Goal: Task Accomplishment & Management: Manage account settings

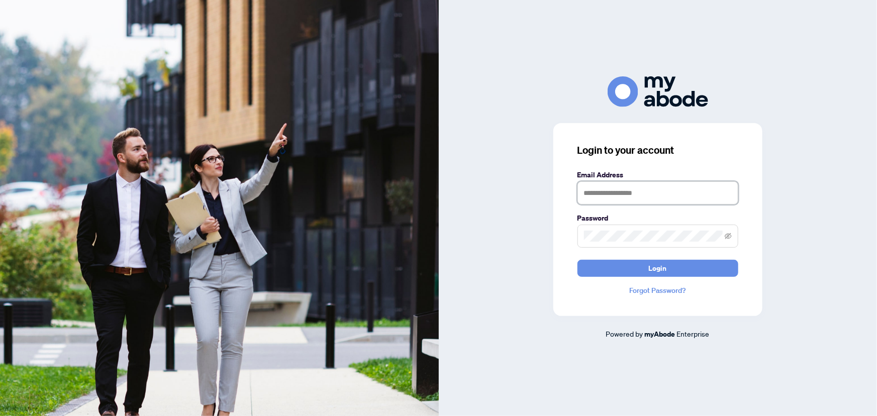
type input "**********"
click at [643, 267] on button "Login" at bounding box center [657, 268] width 161 height 17
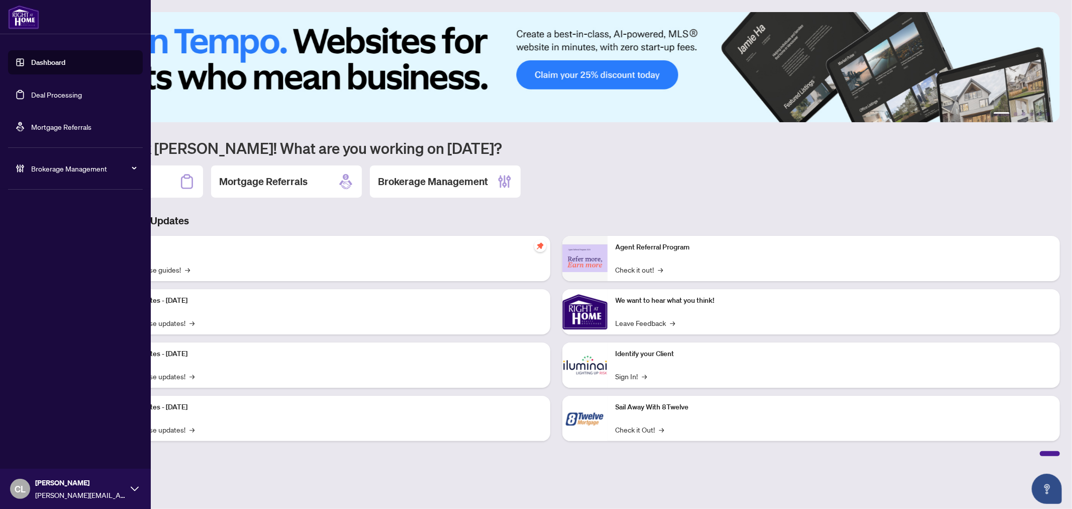
click at [31, 92] on link "Deal Processing" at bounding box center [56, 94] width 51 height 9
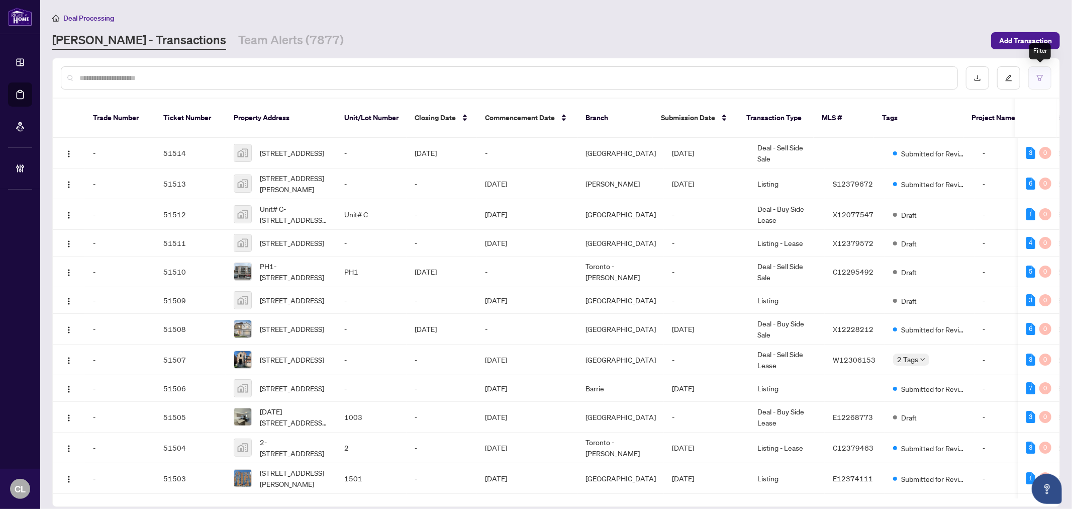
click at [1043, 77] on button "button" at bounding box center [1039, 77] width 23 height 23
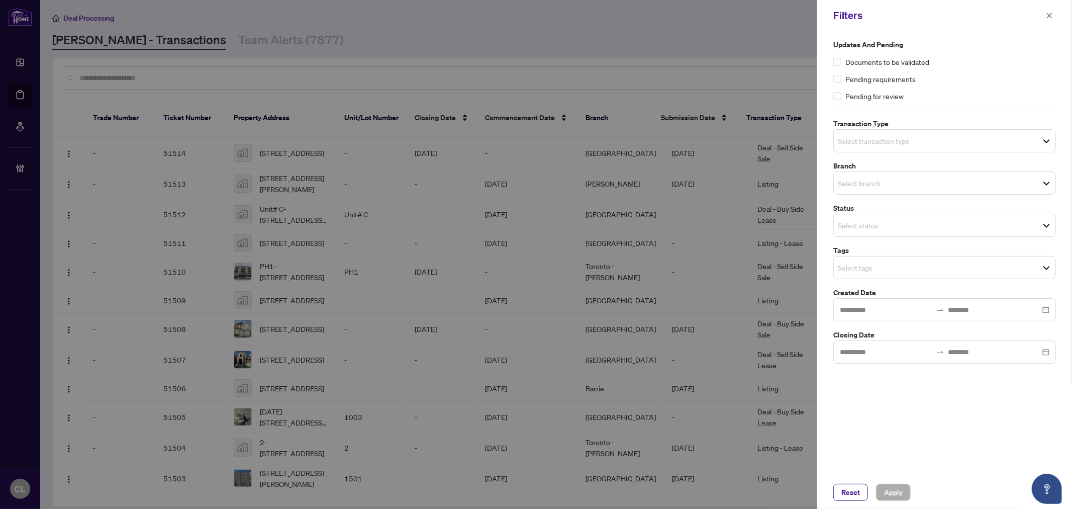
click at [878, 147] on span "Select transaction type" at bounding box center [945, 141] width 222 height 14
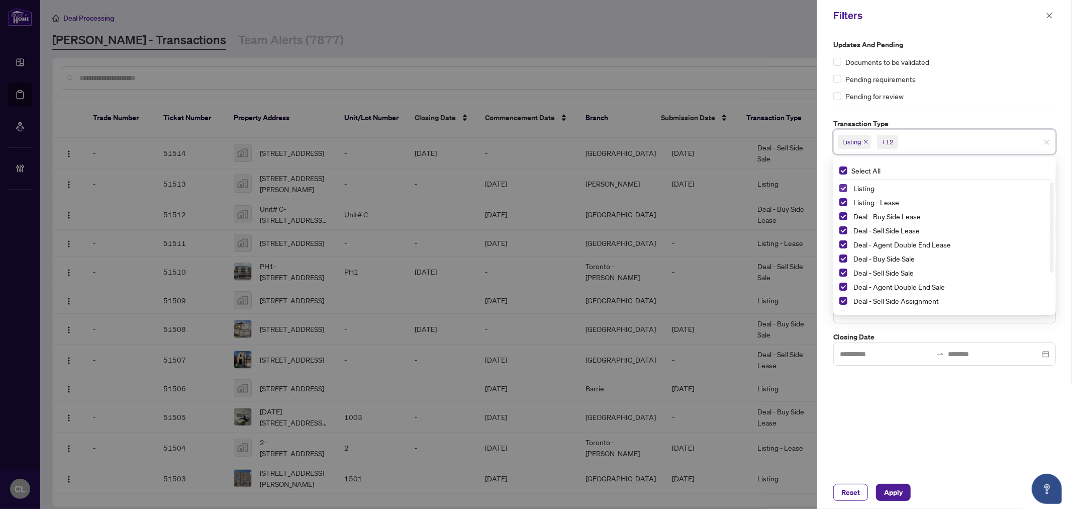
click at [847, 188] on span "Select Listing" at bounding box center [843, 188] width 8 height 8
click at [842, 201] on span "Select Listing - Lease" at bounding box center [843, 202] width 8 height 8
drag, startPoint x: 1053, startPoint y: 217, endPoint x: 1053, endPoint y: 290, distance: 72.9
click at [1053, 290] on div at bounding box center [1052, 265] width 4 height 90
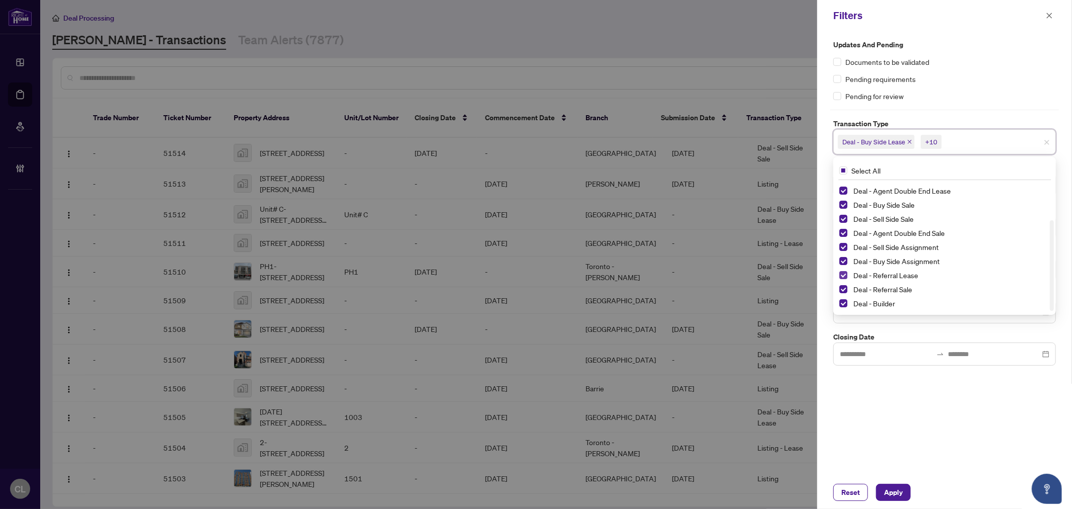
click at [843, 274] on span "Select Deal - Referral Lease" at bounding box center [843, 275] width 8 height 8
click at [843, 283] on div "Deal - Referral Sale" at bounding box center [944, 289] width 211 height 12
click at [845, 300] on span "Select Deal - Builder" at bounding box center [843, 303] width 8 height 8
click at [843, 290] on span "Select Deal - Referral Sale" at bounding box center [843, 289] width 8 height 8
click at [659, 258] on div at bounding box center [536, 254] width 1072 height 509
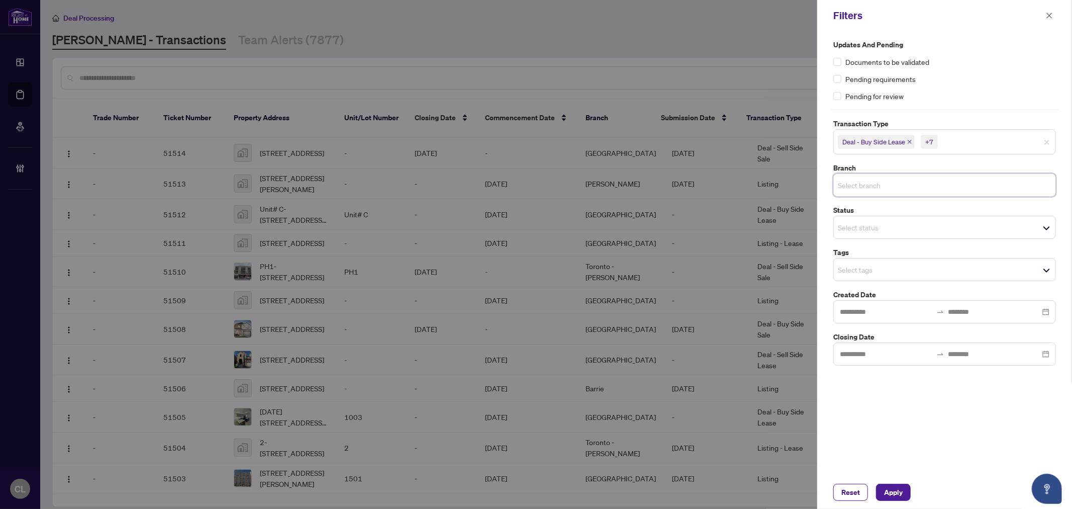
click at [857, 181] on input "search" at bounding box center [873, 185] width 70 height 12
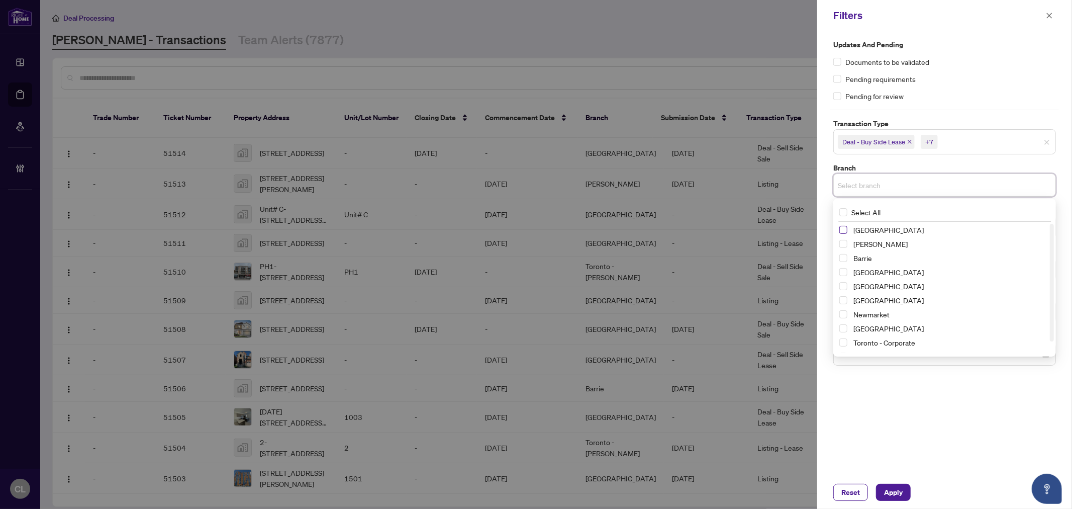
click at [842, 227] on span "Select Richmond Hill" at bounding box center [843, 230] width 8 height 8
click at [845, 242] on div "Vaughan" at bounding box center [944, 246] width 211 height 12
click at [845, 248] on span "Select Vaughan" at bounding box center [843, 246] width 8 height 8
click at [843, 261] on span "Select Barrie" at bounding box center [843, 260] width 8 height 8
click at [846, 286] on span "Select Durham" at bounding box center [843, 288] width 8 height 8
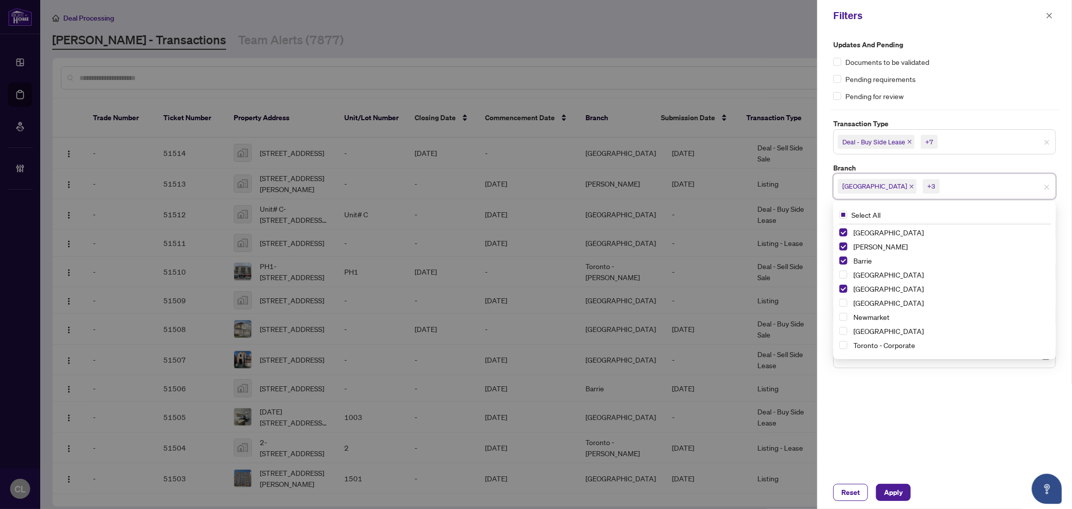
click at [838, 313] on div "Richmond Hill Vaughan Barrie Burlington Durham Mississauga Newmarket Ottawa Tor…" at bounding box center [944, 296] width 219 height 141
click at [843, 331] on span "Select Ottawa" at bounding box center [843, 331] width 8 height 8
click at [841, 315] on span "Select Newmarket" at bounding box center [843, 317] width 8 height 8
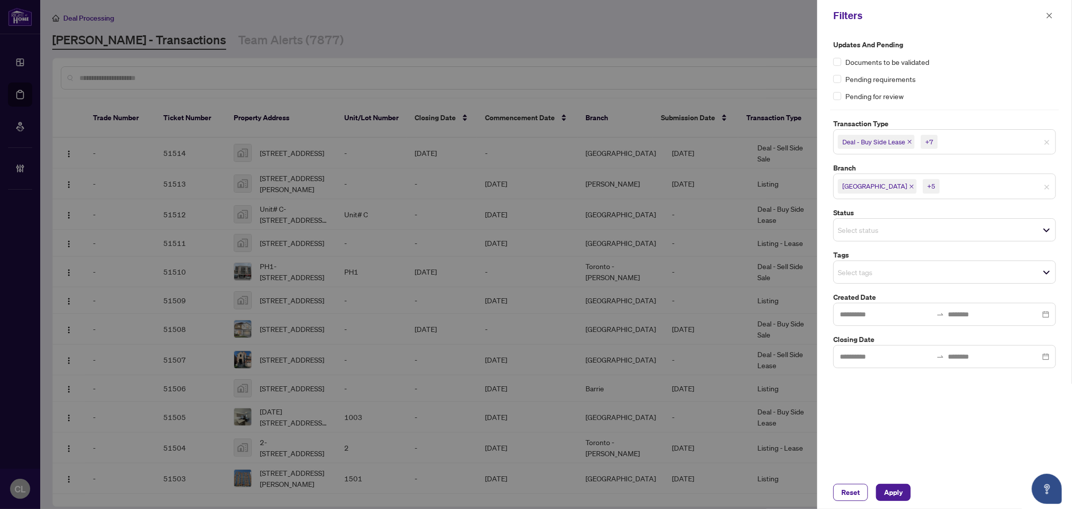
click at [933, 409] on div "Updates and Pending Documents to be validated Pending requirements Pending for …" at bounding box center [944, 253] width 255 height 444
click at [851, 273] on input "search" at bounding box center [873, 272] width 70 height 12
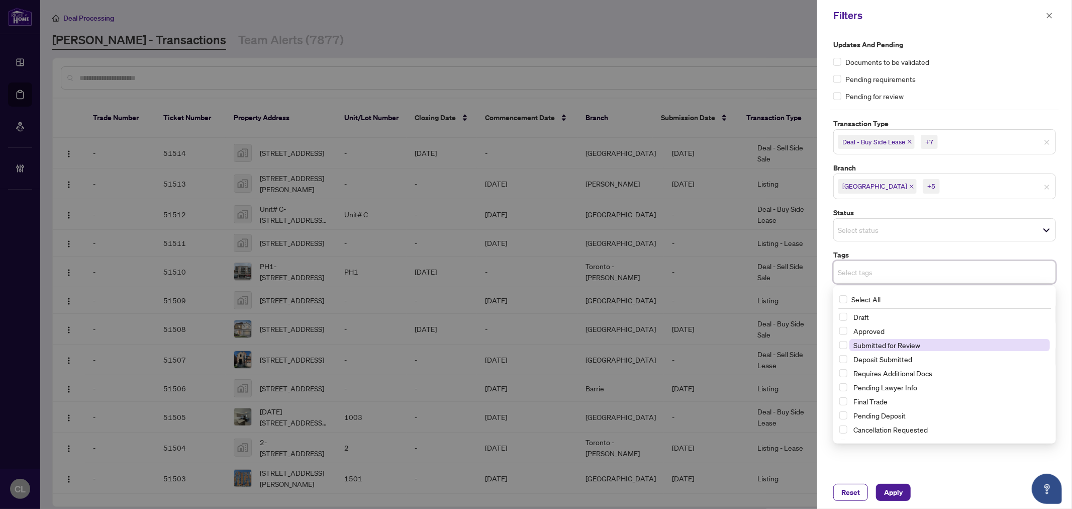
click at [935, 344] on span "Submitted for Review" at bounding box center [949, 345] width 201 height 12
click at [1066, 311] on div "Updates and Pending Documents to be validated Pending requirements Pending for …" at bounding box center [944, 253] width 255 height 444
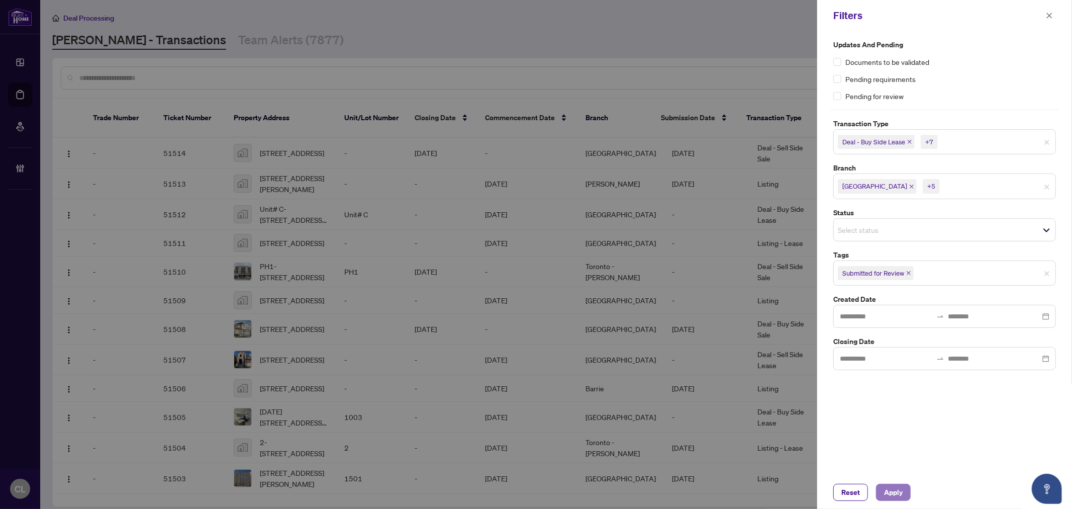
click at [893, 490] on span "Apply" at bounding box center [893, 492] width 19 height 16
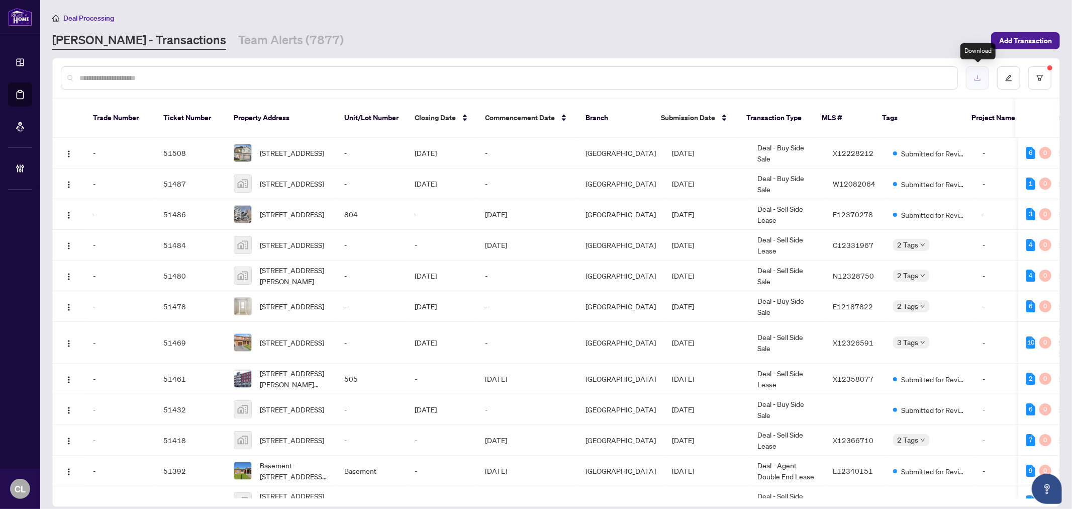
click at [981, 76] on icon "download" at bounding box center [977, 77] width 7 height 7
drag, startPoint x: 118, startPoint y: 84, endPoint x: 118, endPoint y: 78, distance: 5.5
click at [118, 83] on div at bounding box center [509, 77] width 897 height 23
click at [118, 78] on input "text" at bounding box center [514, 77] width 870 height 11
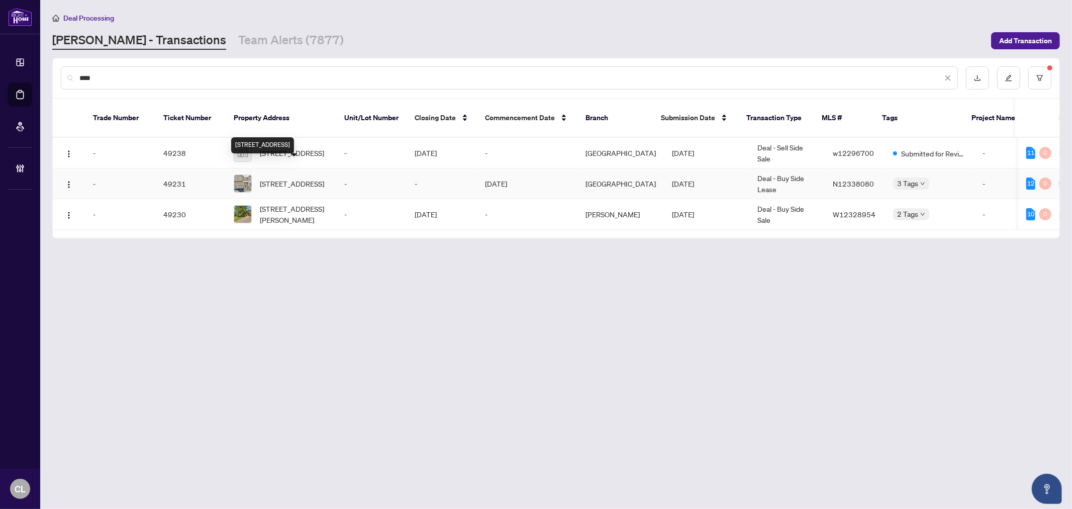
type input "****"
click at [304, 178] on span "31 Lindvest Cres, Vaughan, Ontario L6A 4N2, Canada" at bounding box center [292, 183] width 64 height 11
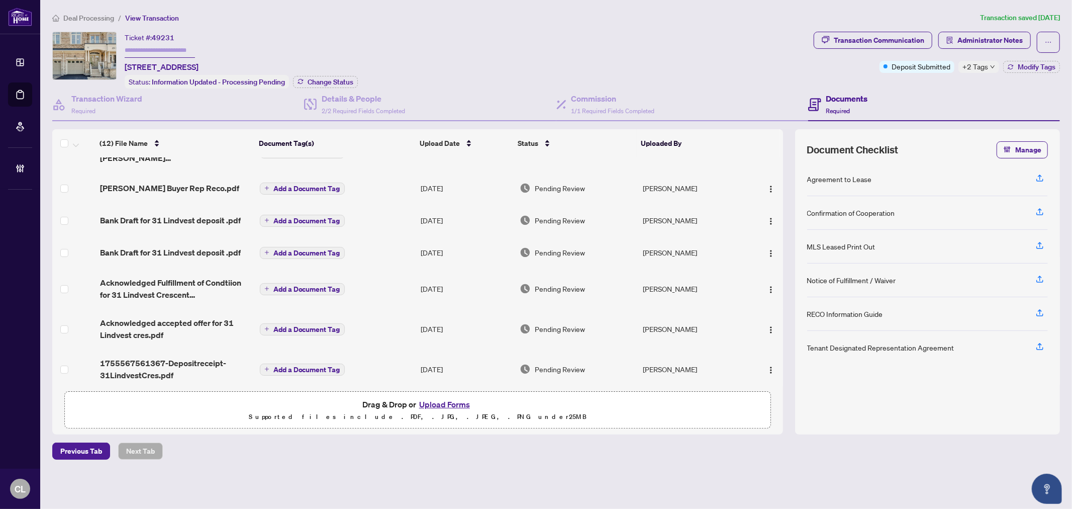
scroll to position [224, 0]
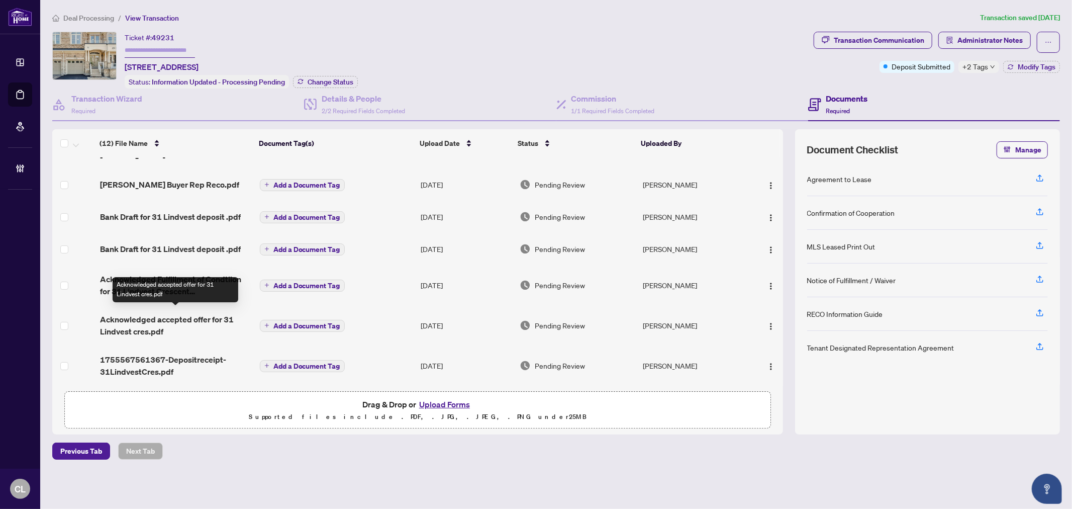
click at [154, 313] on span "Acknowledged accepted offer for 31 Lindvest cres.pdf" at bounding box center [176, 325] width 152 height 24
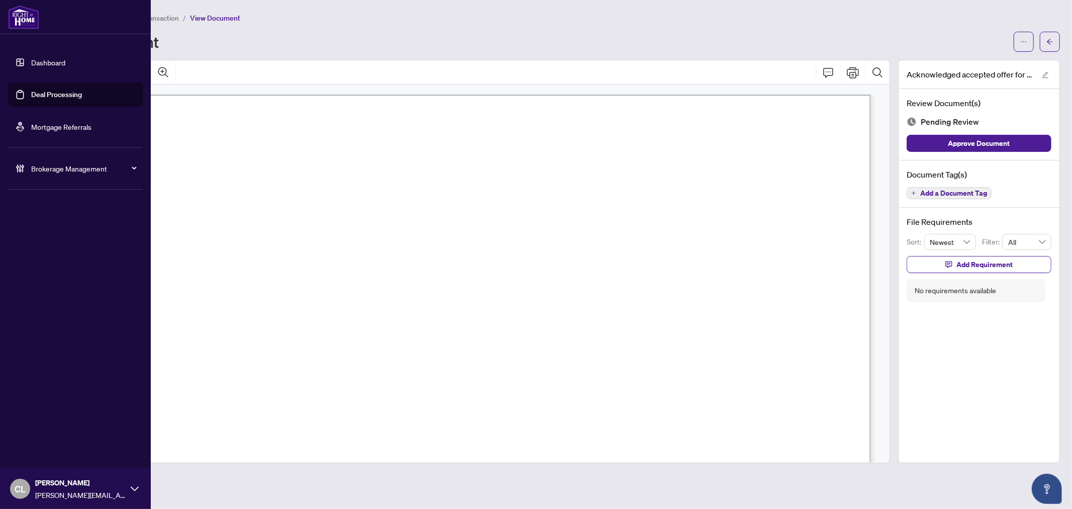
click at [43, 93] on link "Deal Processing" at bounding box center [56, 94] width 51 height 9
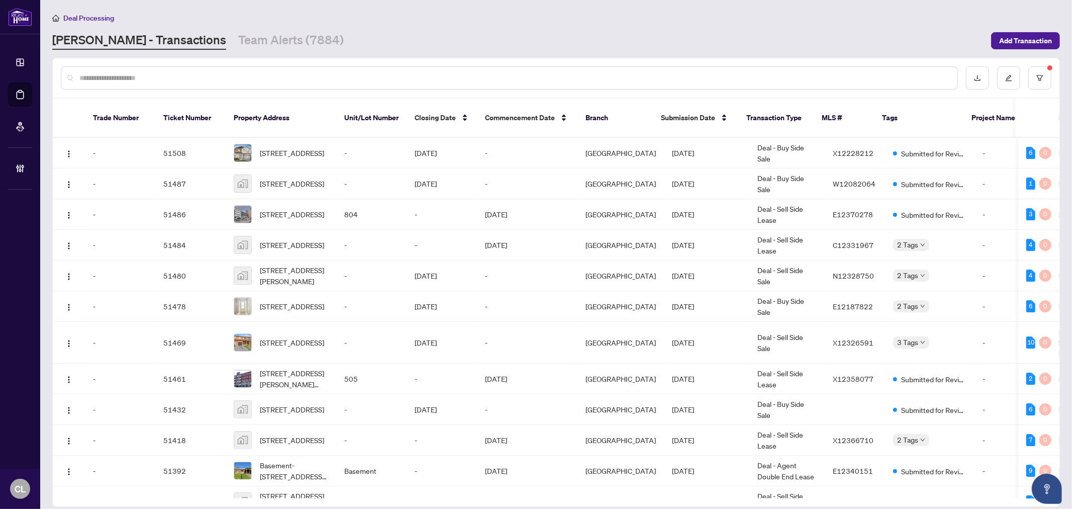
click at [197, 83] on div at bounding box center [509, 77] width 897 height 23
click at [197, 81] on input "text" at bounding box center [514, 77] width 870 height 11
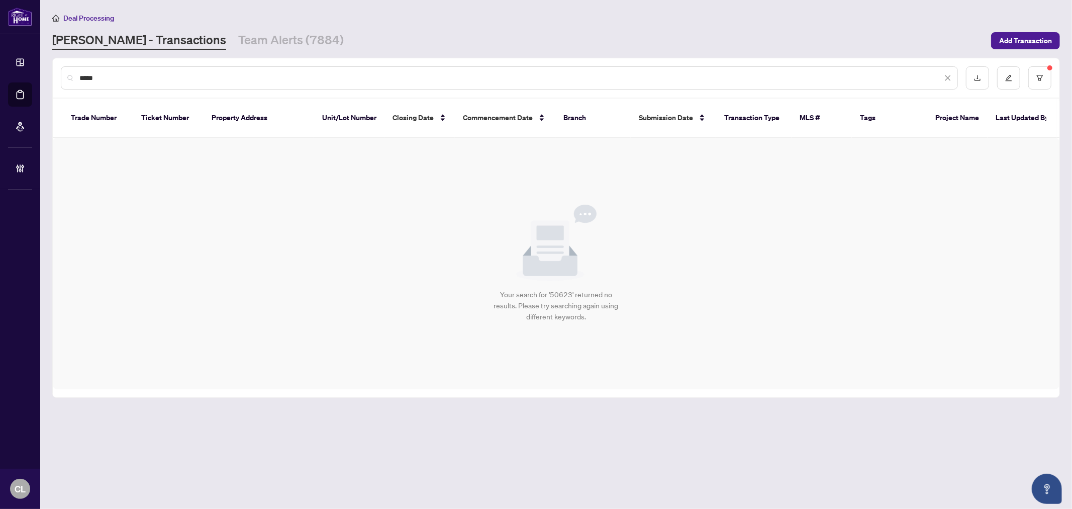
click at [197, 80] on input "*****" at bounding box center [510, 77] width 863 height 11
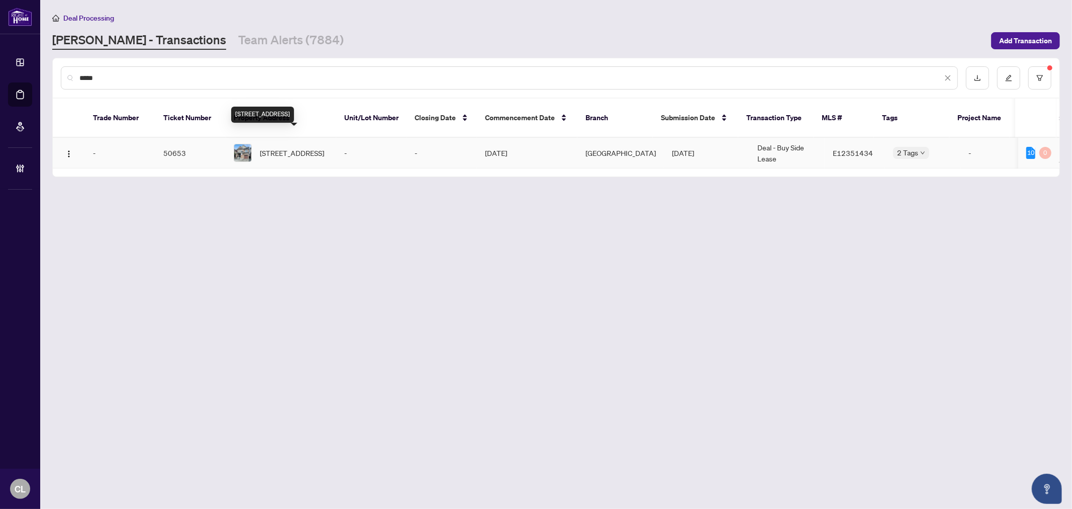
type input "*****"
click at [295, 147] on span "507 Windfields Farm Dr, Oshawa, Ontario L1L 0L7, Canada" at bounding box center [292, 152] width 64 height 11
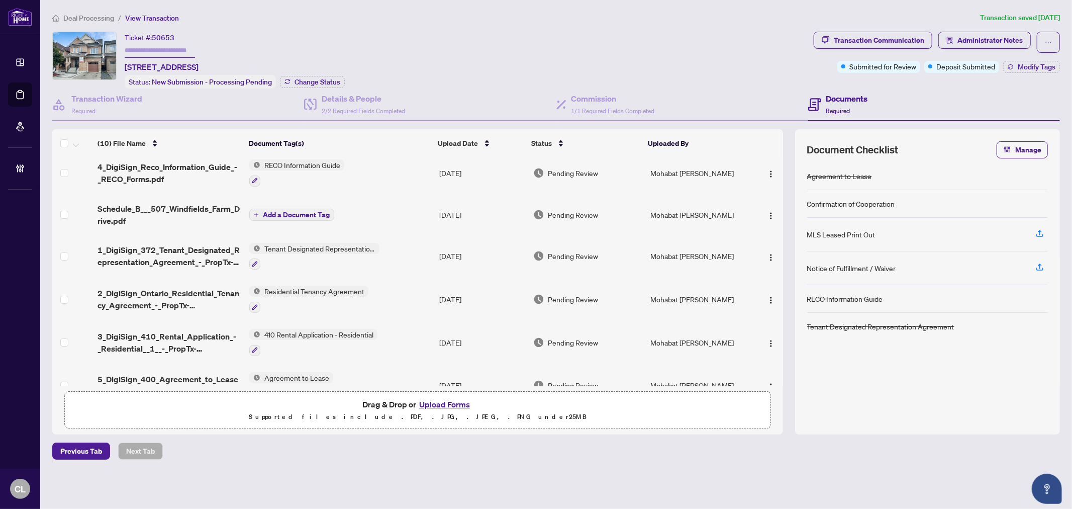
scroll to position [7, 0]
click at [214, 375] on span "5_DigiSign_400_Agreement_to_Lease_-_Residential_-_PropTx-OREA.pdf" at bounding box center [170, 384] width 144 height 24
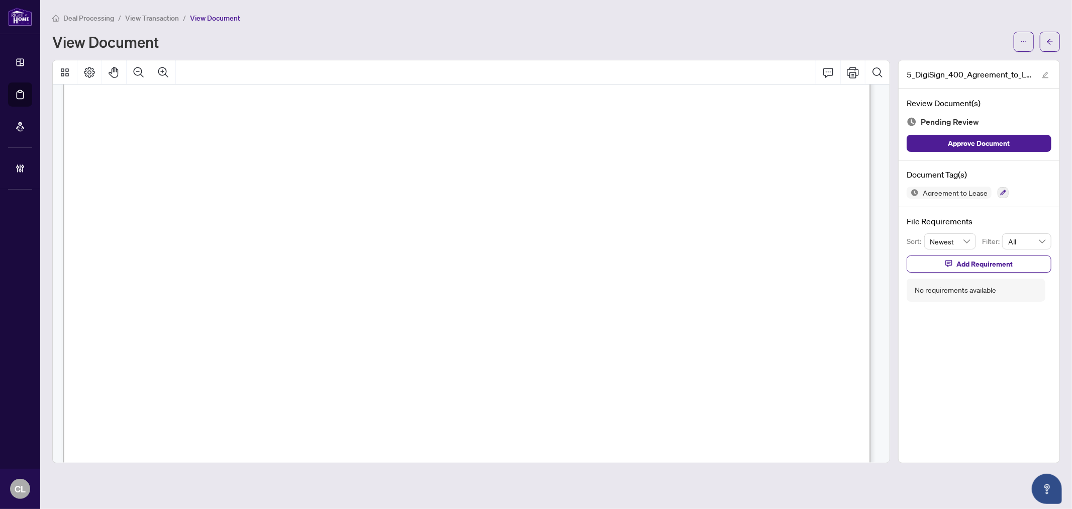
scroll to position [7, 0]
click at [1058, 44] on button "button" at bounding box center [1050, 42] width 20 height 20
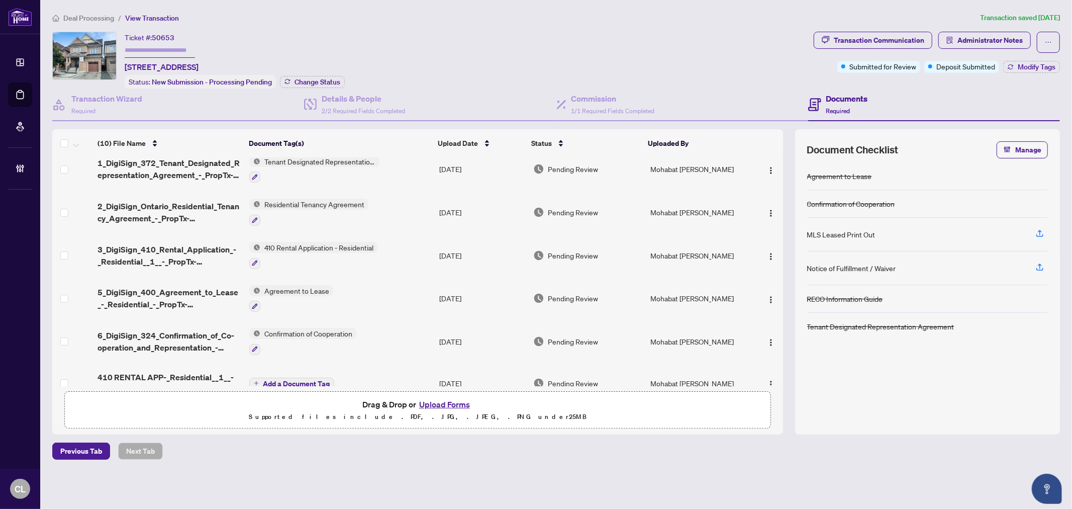
scroll to position [188, 0]
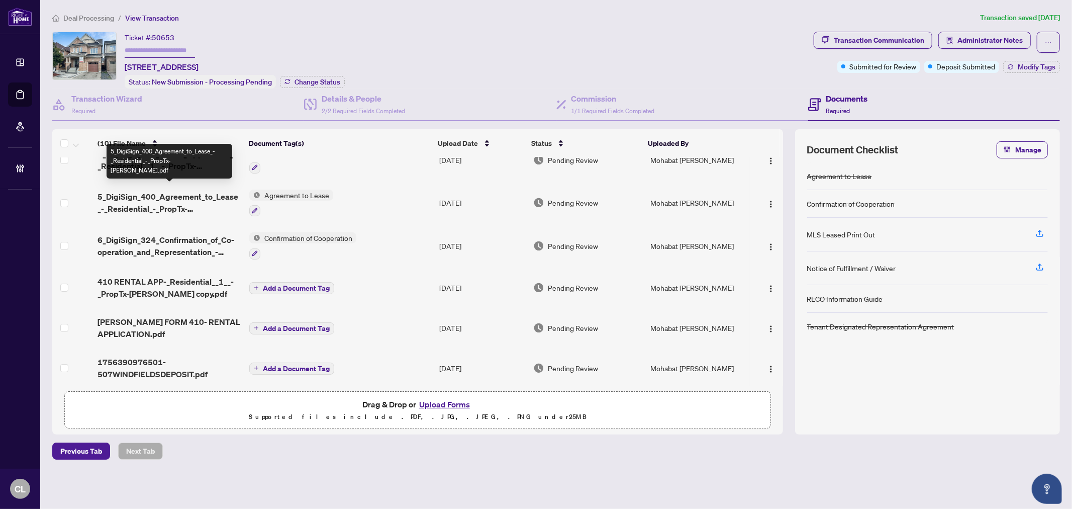
click at [189, 190] on span "5_DigiSign_400_Agreement_to_Lease_-_Residential_-_PropTx-OREA.pdf" at bounding box center [170, 202] width 144 height 24
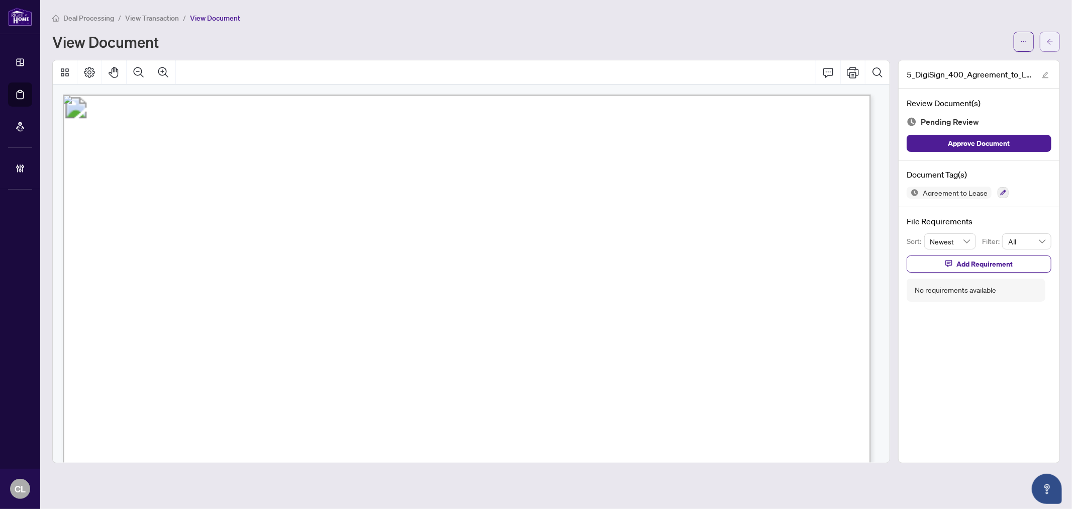
click at [1048, 42] on icon "arrow-left" at bounding box center [1050, 42] width 6 height 6
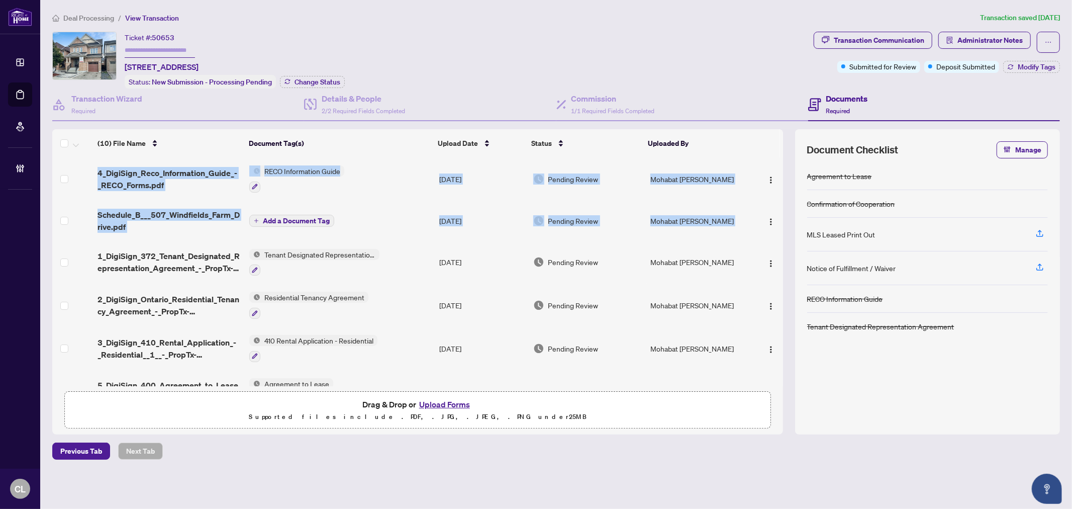
drag, startPoint x: 780, startPoint y: 235, endPoint x: 784, endPoint y: 275, distance: 40.0
click at [784, 275] on div "(10) File Name Document Tag(s) Upload Date Status Uploaded By 4_DigiSign_Reco_I…" at bounding box center [556, 281] width 1008 height 305
click at [783, 242] on div "(10) File Name Document Tag(s) Upload Date Status Uploaded By 4_DigiSign_Reco_I…" at bounding box center [556, 281] width 1008 height 305
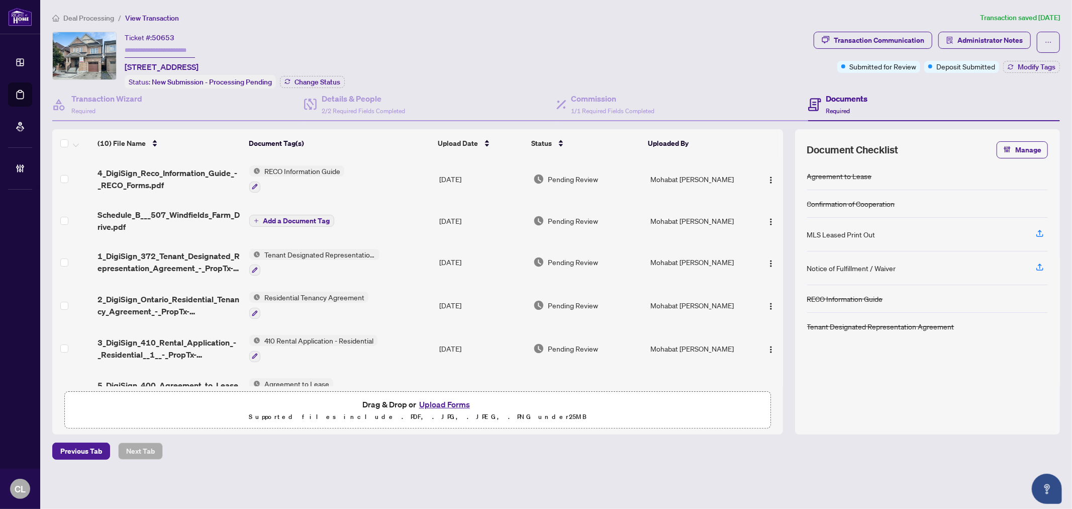
drag, startPoint x: 783, startPoint y: 242, endPoint x: 784, endPoint y: 272, distance: 30.2
click at [784, 272] on div "(10) File Name Document Tag(s) Upload Date Status Uploaded By 4_DigiSign_Reco_I…" at bounding box center [556, 281] width 1008 height 305
drag, startPoint x: 783, startPoint y: 269, endPoint x: 783, endPoint y: 308, distance: 38.7
click at [783, 308] on div "4_DigiSign_Reco_Information_Guide_-_RECO_Forms.pdf RECO Information Guide Aug/2…" at bounding box center [417, 271] width 731 height 229
click at [161, 296] on span "2_DigiSign_Ontario_Residential_Tenancy_Agreement_-_PropTx-OREA.pdf" at bounding box center [170, 305] width 144 height 24
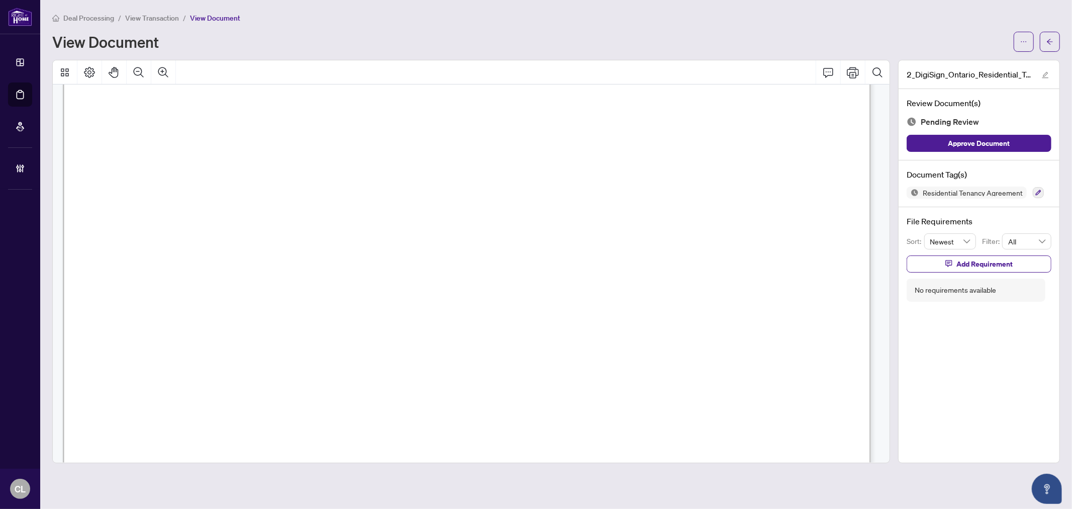
scroll to position [6586, 0]
click at [1057, 36] on button "button" at bounding box center [1050, 42] width 20 height 20
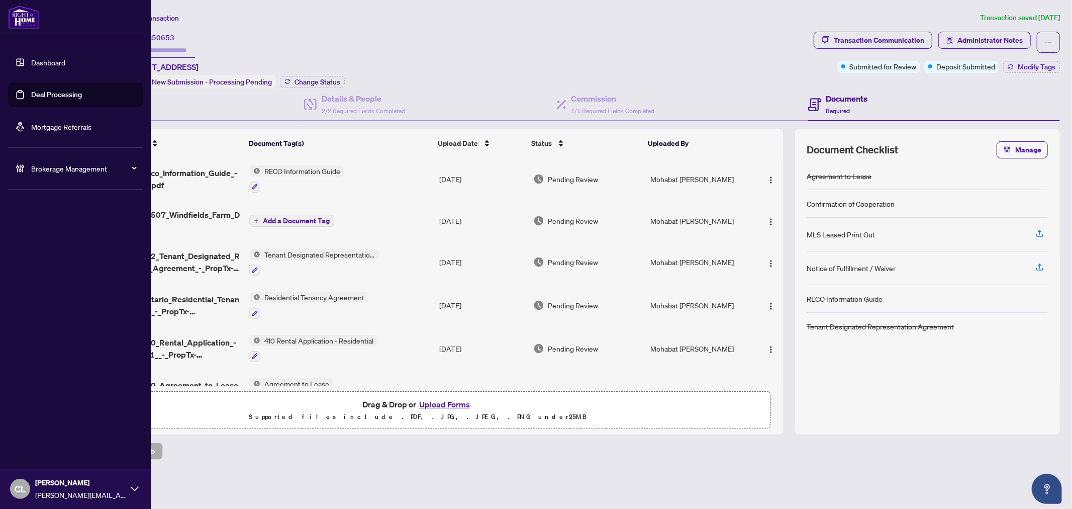
drag, startPoint x: 59, startPoint y: 90, endPoint x: 74, endPoint y: 78, distance: 19.3
click at [59, 90] on link "Deal Processing" at bounding box center [56, 94] width 51 height 9
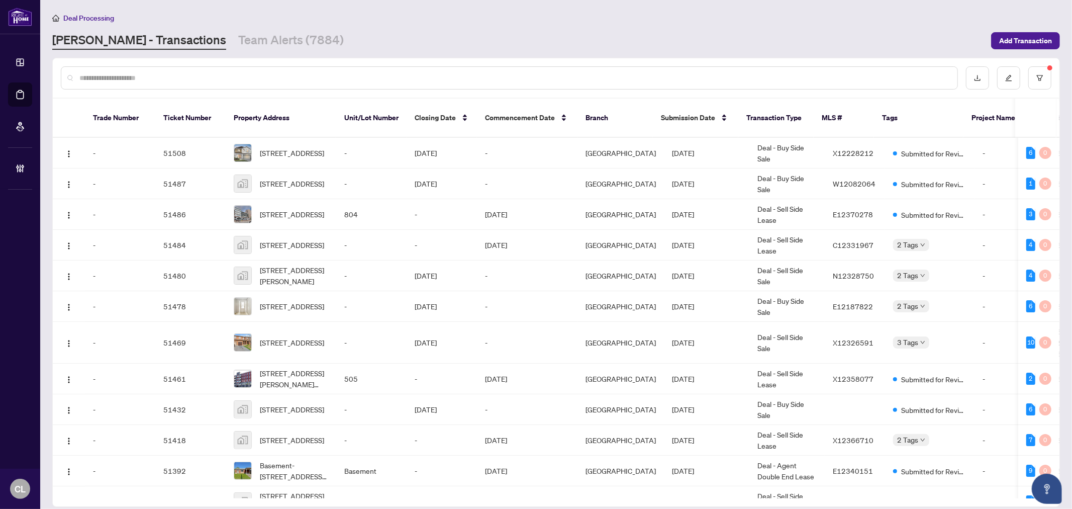
click at [157, 82] on div at bounding box center [509, 77] width 897 height 23
click at [157, 78] on input "text" at bounding box center [514, 77] width 870 height 11
paste input "*****"
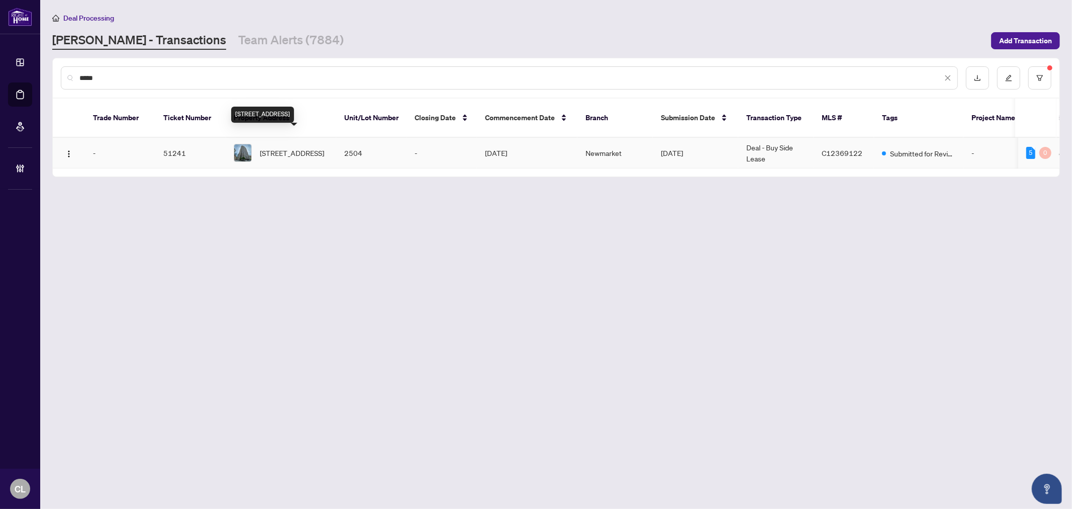
type input "*****"
click at [294, 147] on span "2504-21 Grand Magazine St, Toronto, Ontario M5V 1B5, Canada" at bounding box center [292, 152] width 64 height 11
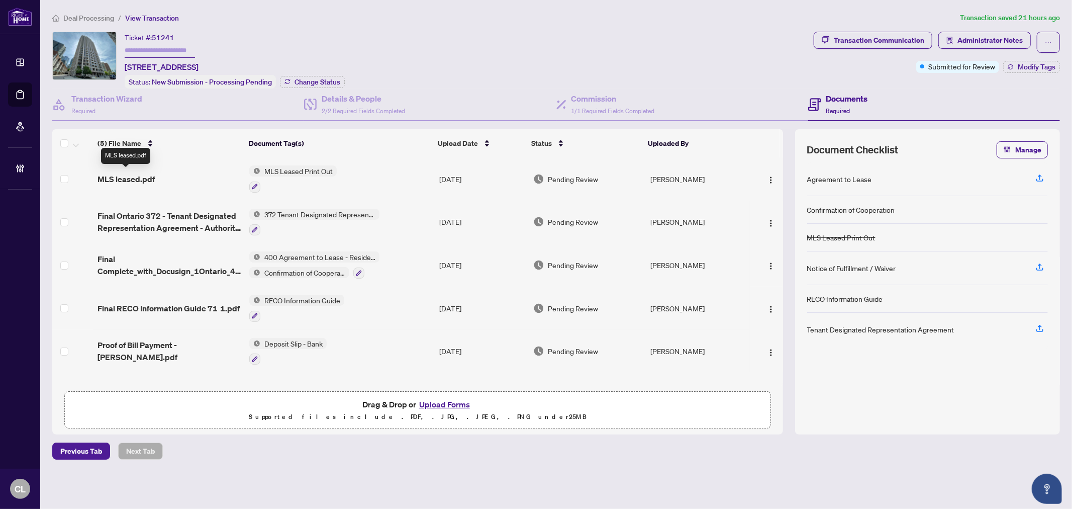
click at [135, 177] on span "MLS leased.pdf" at bounding box center [126, 179] width 57 height 12
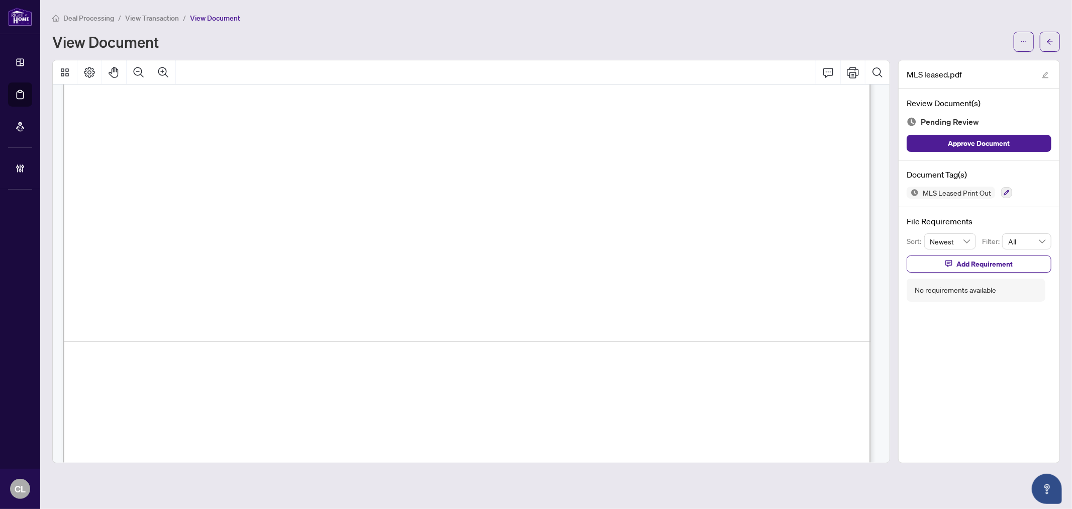
scroll to position [646, 0]
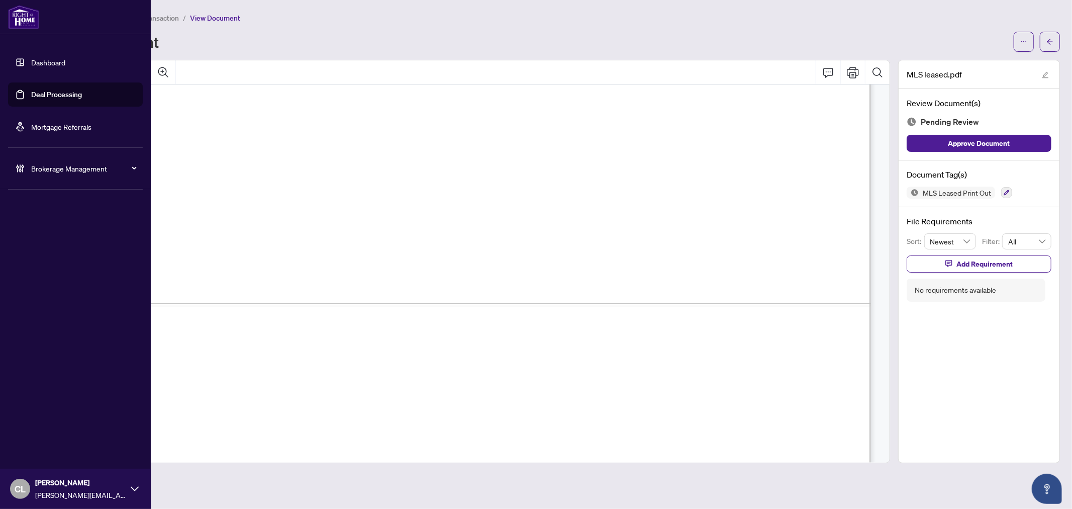
click at [68, 99] on link "Deal Processing" at bounding box center [56, 94] width 51 height 9
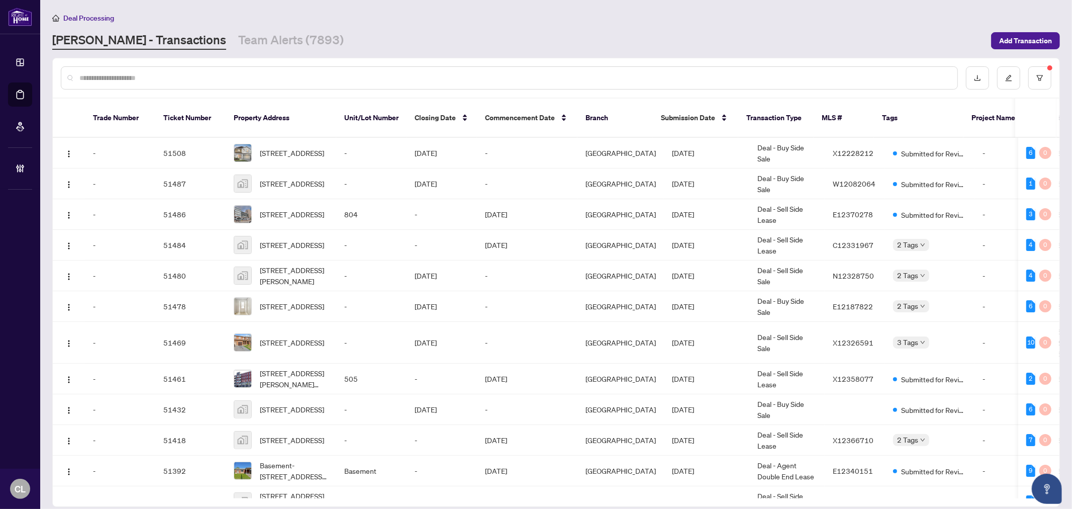
click at [163, 78] on input "text" at bounding box center [514, 77] width 870 height 11
paste input "*****"
type input "*****"
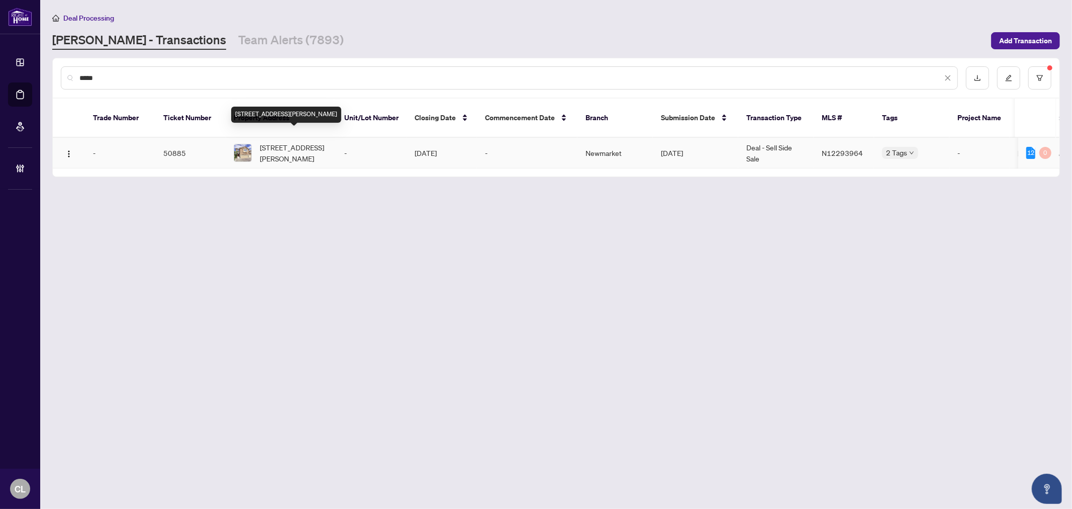
click at [282, 148] on span "23 Maffey Cres, Richmond Hill, Ontario L4S 0A7, Canada" at bounding box center [294, 153] width 68 height 22
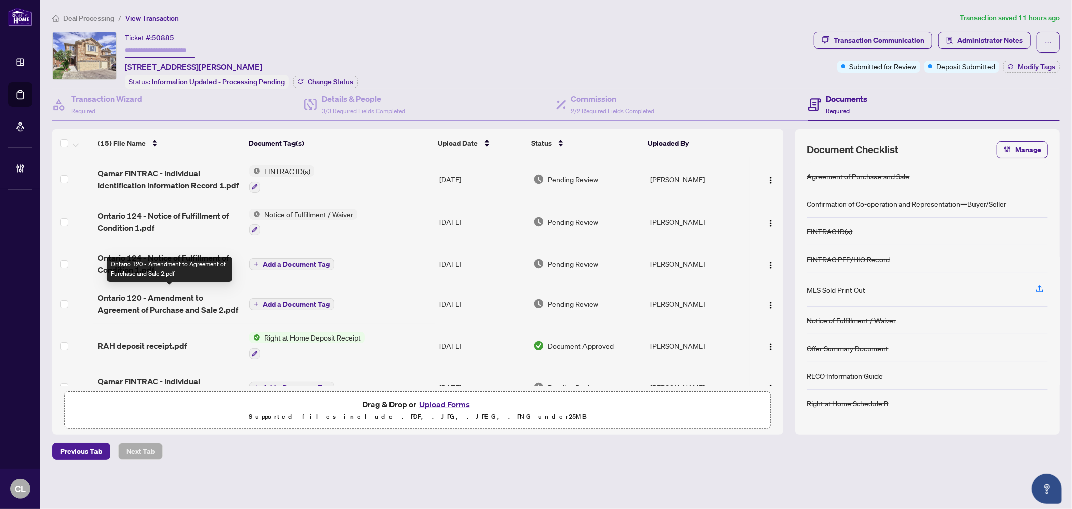
click at [157, 303] on span "Ontario 120 - Amendment to Agreement of Purchase and Sale 2.pdf" at bounding box center [170, 304] width 144 height 24
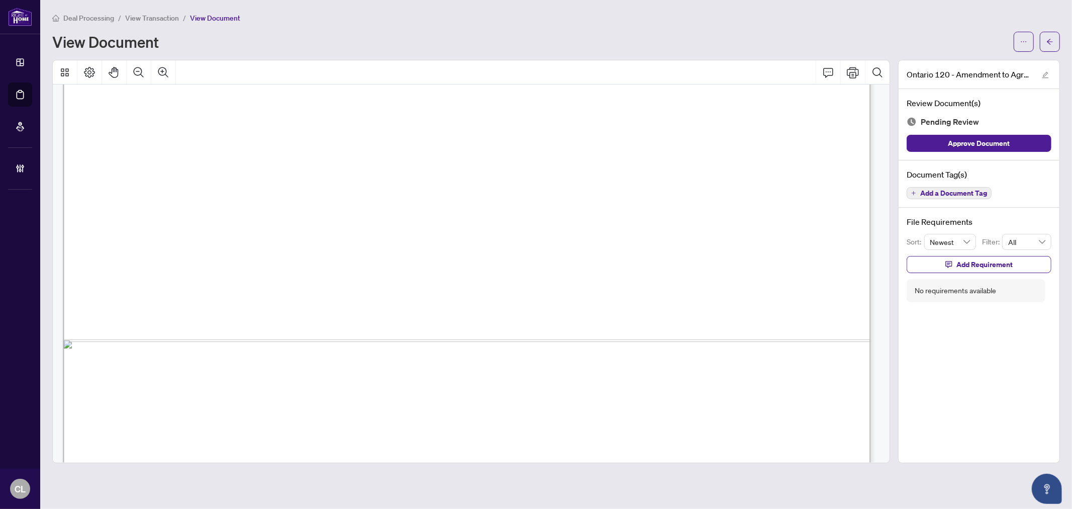
scroll to position [1686, 0]
click at [1058, 35] on button "button" at bounding box center [1050, 42] width 20 height 20
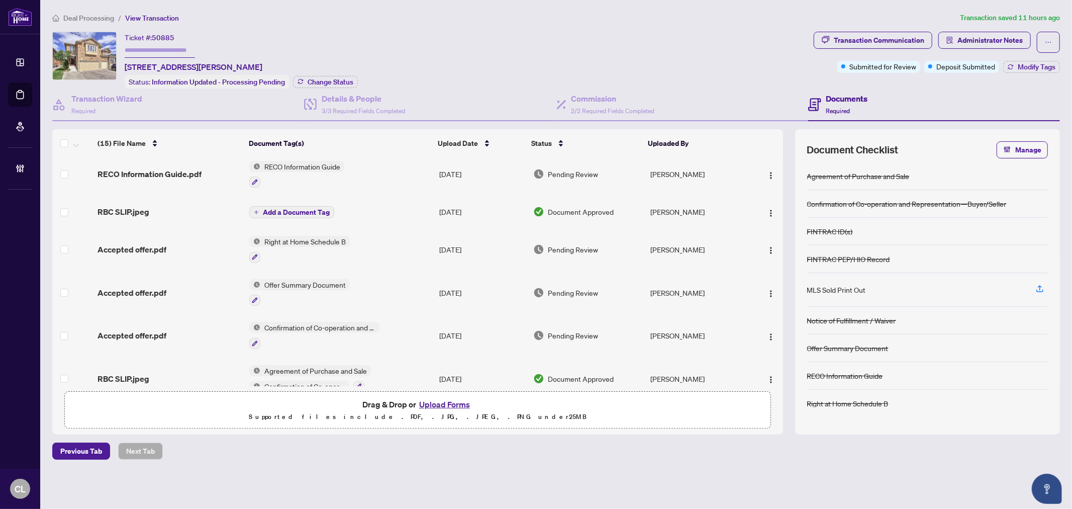
scroll to position [382, 0]
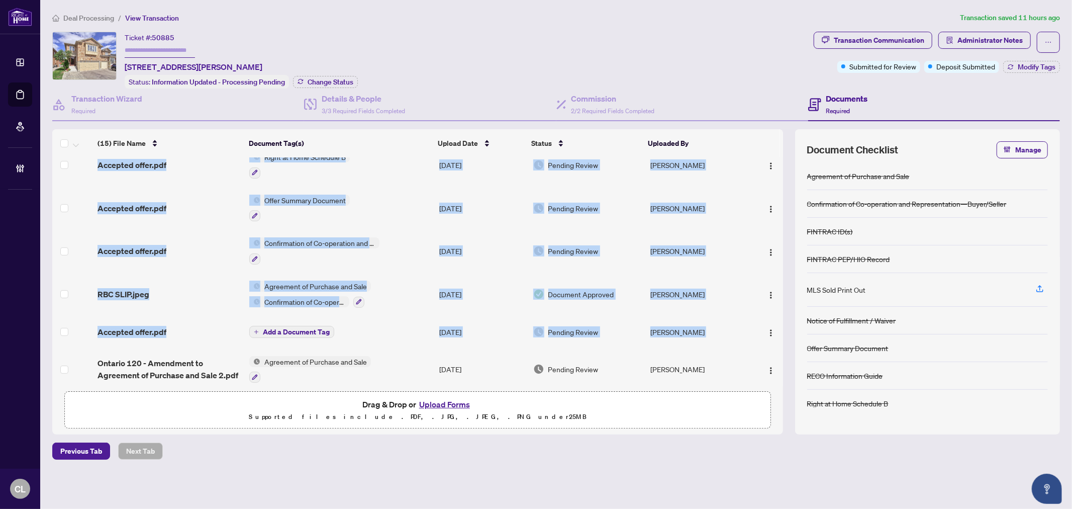
drag, startPoint x: 780, startPoint y: 309, endPoint x: 782, endPoint y: 322, distance: 13.2
click at [782, 322] on div "Qamar FINTRAC - Individual Identification Information Record 1.pdf FINTRAC ID(s…" at bounding box center [417, 271] width 731 height 229
click at [187, 367] on span "Ontario 120 - Amendment to Agreement of Purchase and Sale 2.pdf" at bounding box center [170, 369] width 144 height 24
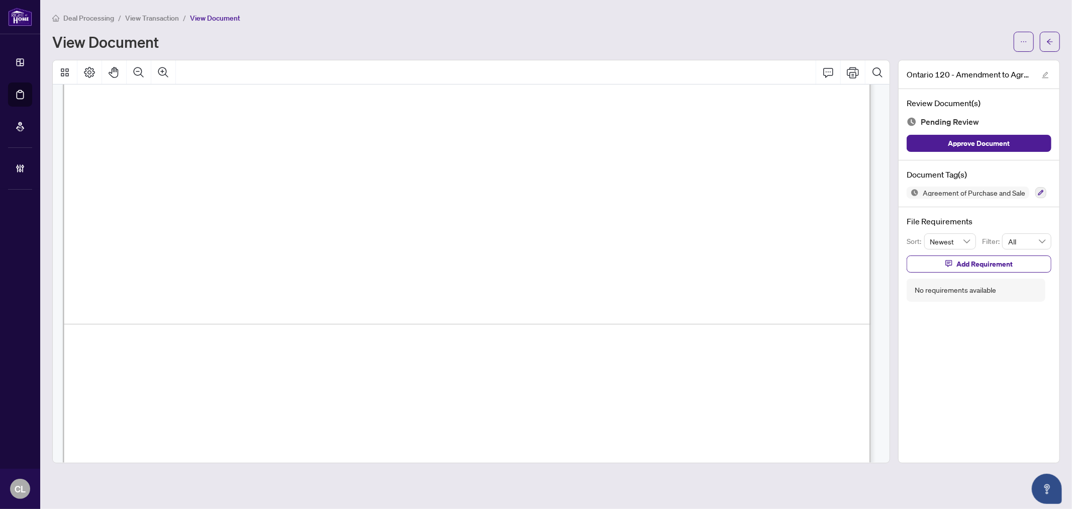
scroll to position [1760, 0]
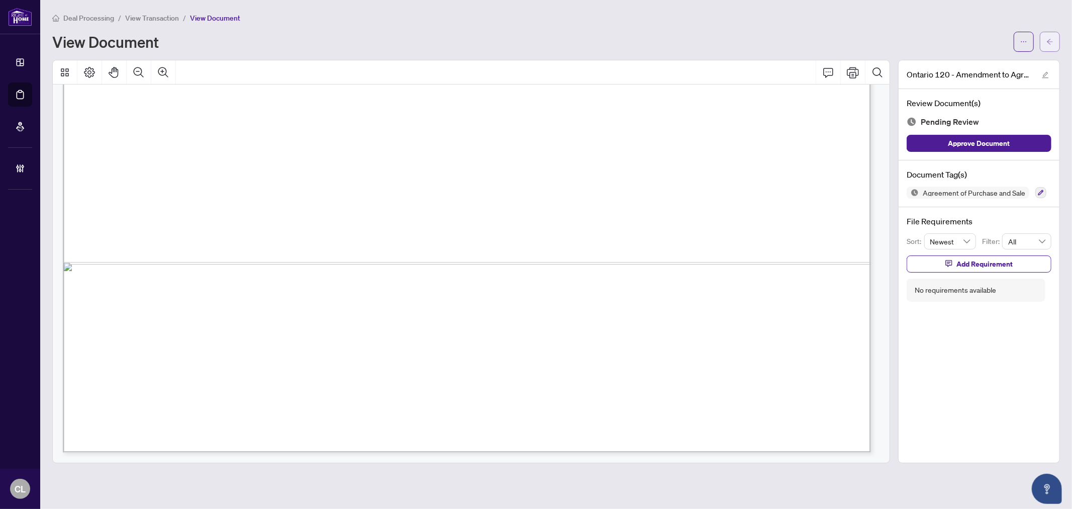
click at [1044, 40] on button "button" at bounding box center [1050, 42] width 20 height 20
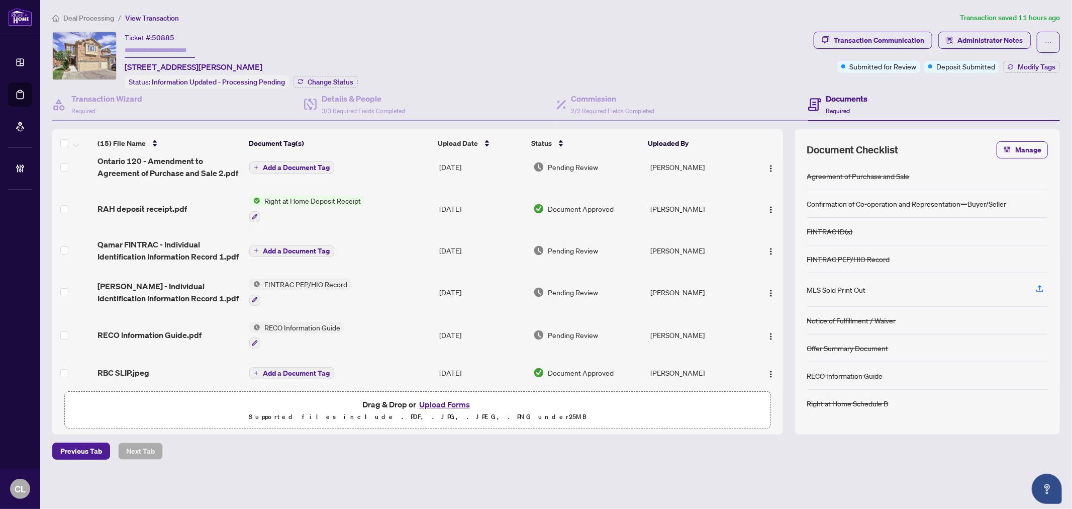
scroll to position [382, 0]
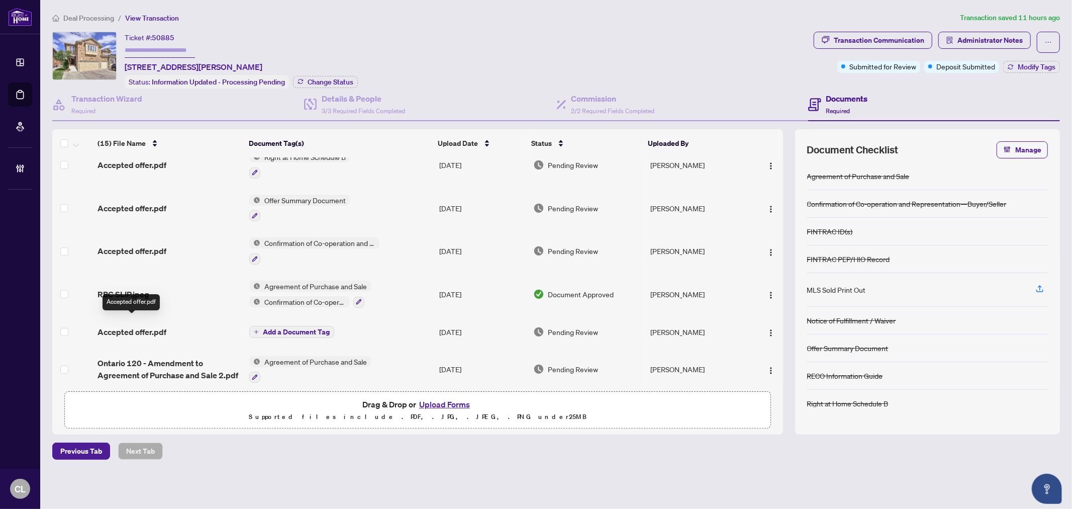
click at [128, 326] on span "Accepted offer.pdf" at bounding box center [132, 332] width 69 height 12
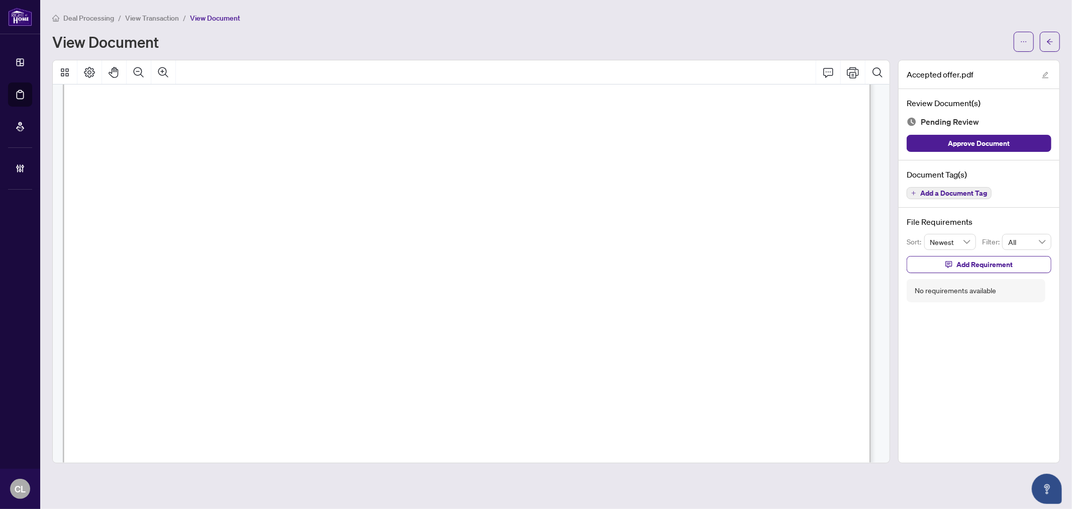
scroll to position [3831, 0]
click at [1057, 45] on button "button" at bounding box center [1050, 42] width 20 height 20
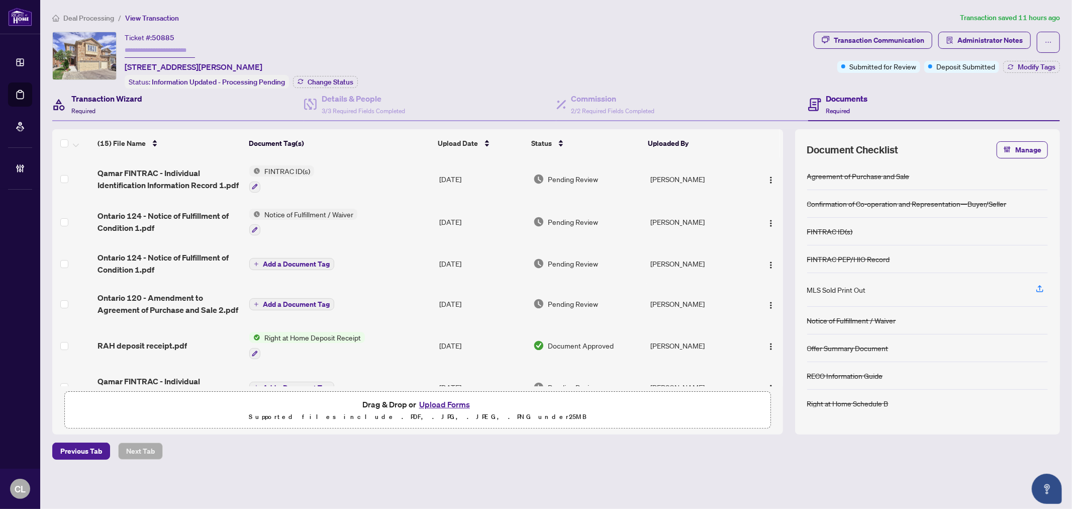
click at [123, 101] on h4 "Transaction Wizard" at bounding box center [106, 98] width 71 height 12
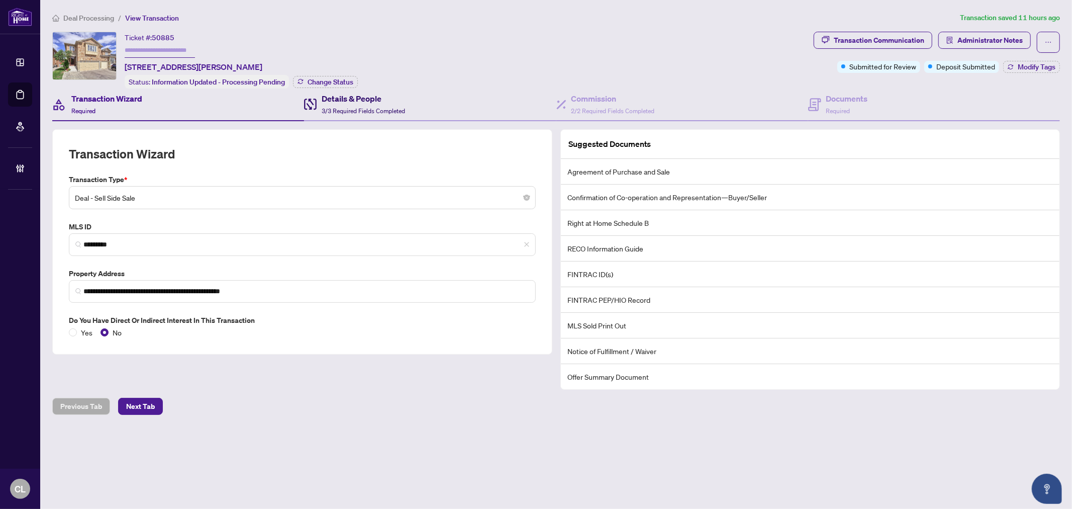
click at [374, 92] on h4 "Details & People" at bounding box center [363, 98] width 83 height 12
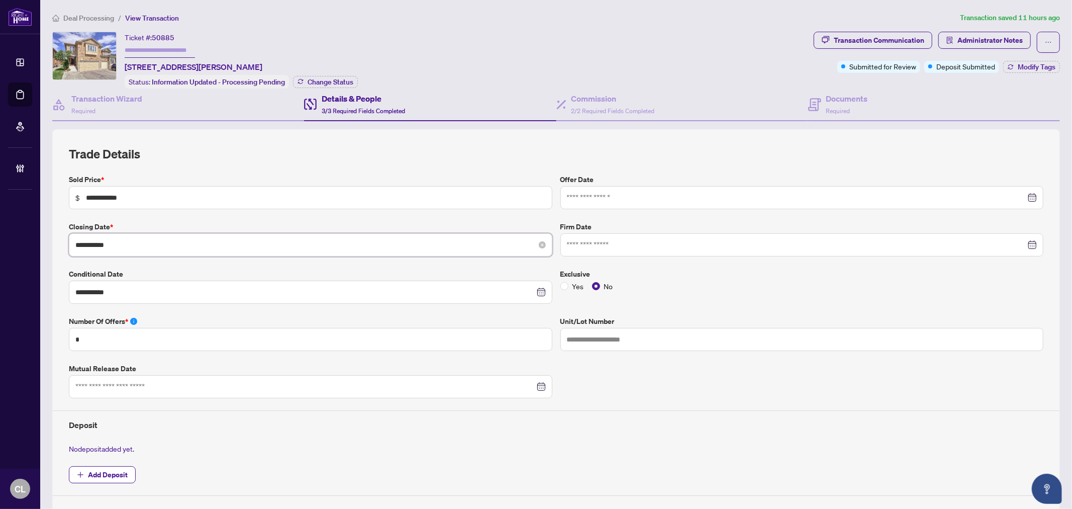
click at [133, 244] on input "**********" at bounding box center [304, 244] width 459 height 11
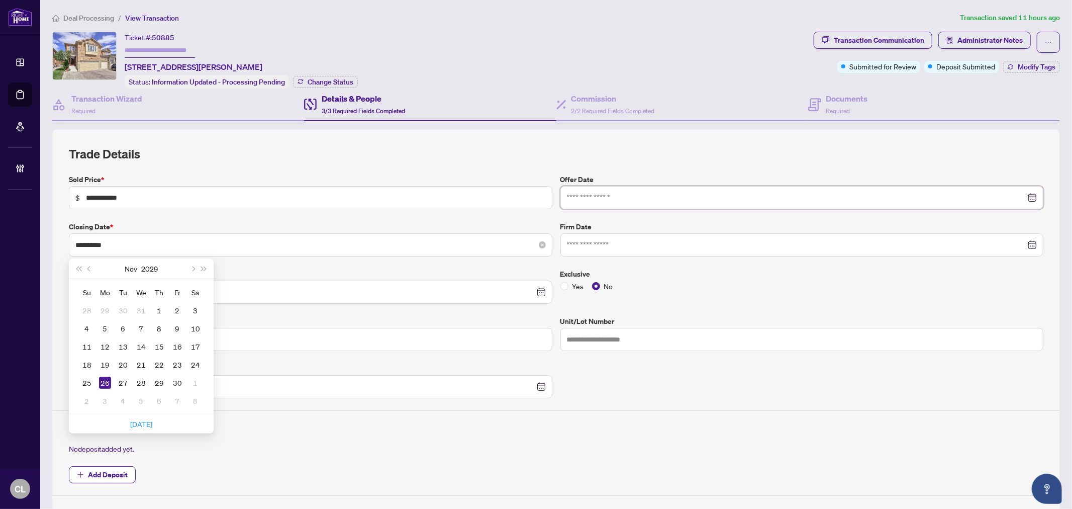
type input "**********"
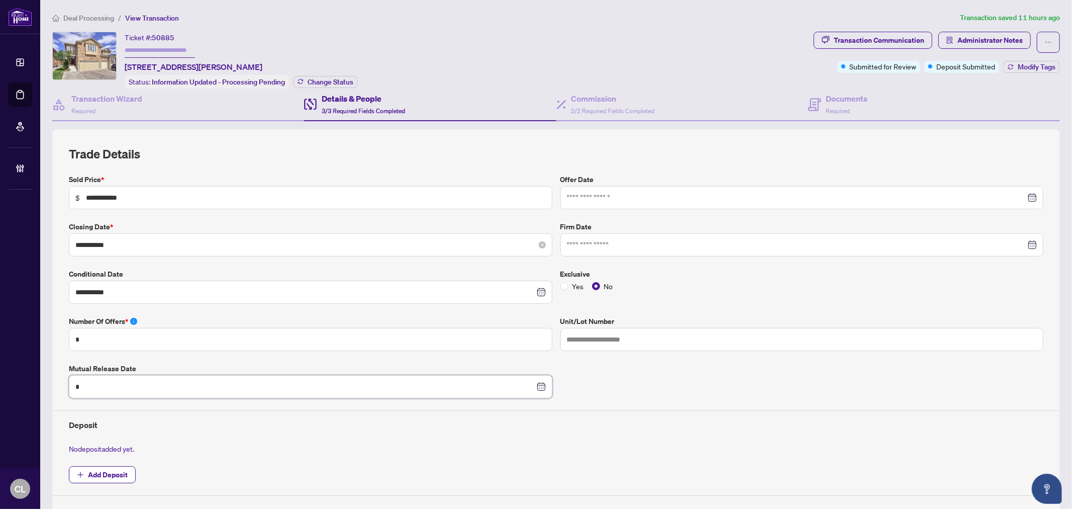
type input "**********"
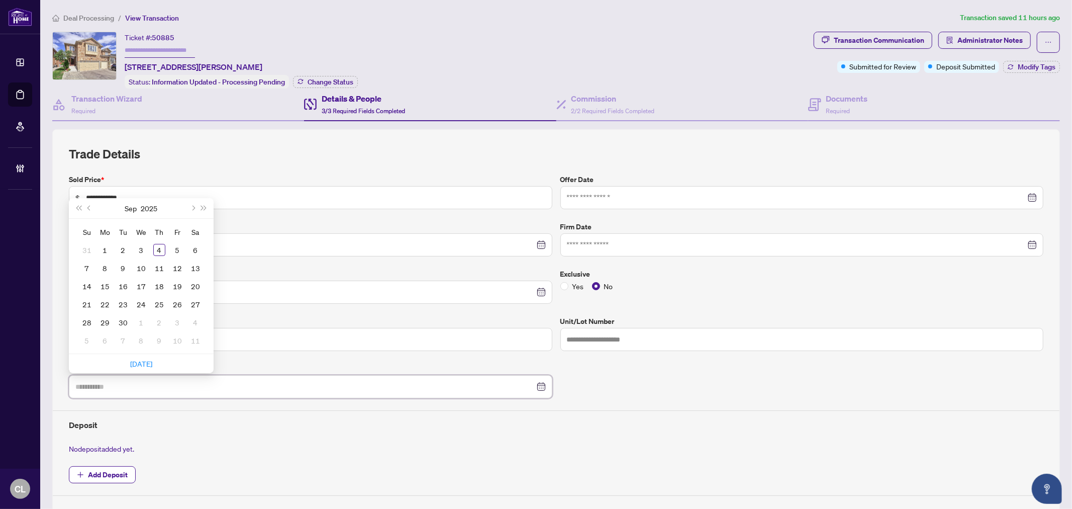
type input "**********"
click at [305, 240] on input "**********" at bounding box center [304, 244] width 459 height 11
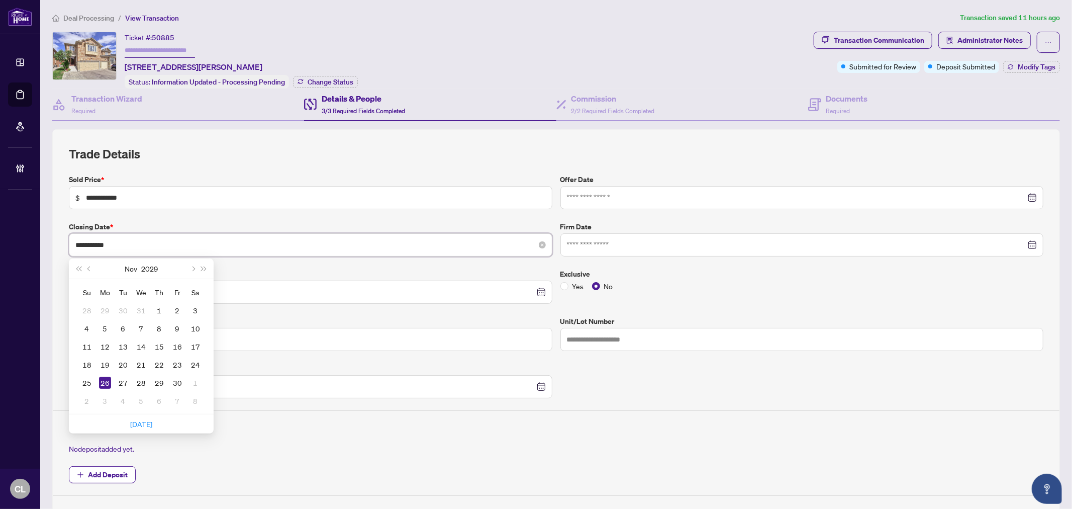
click at [129, 242] on input "**********" at bounding box center [304, 244] width 459 height 11
type input "**********"
click at [138, 380] on div "26" at bounding box center [141, 382] width 12 height 12
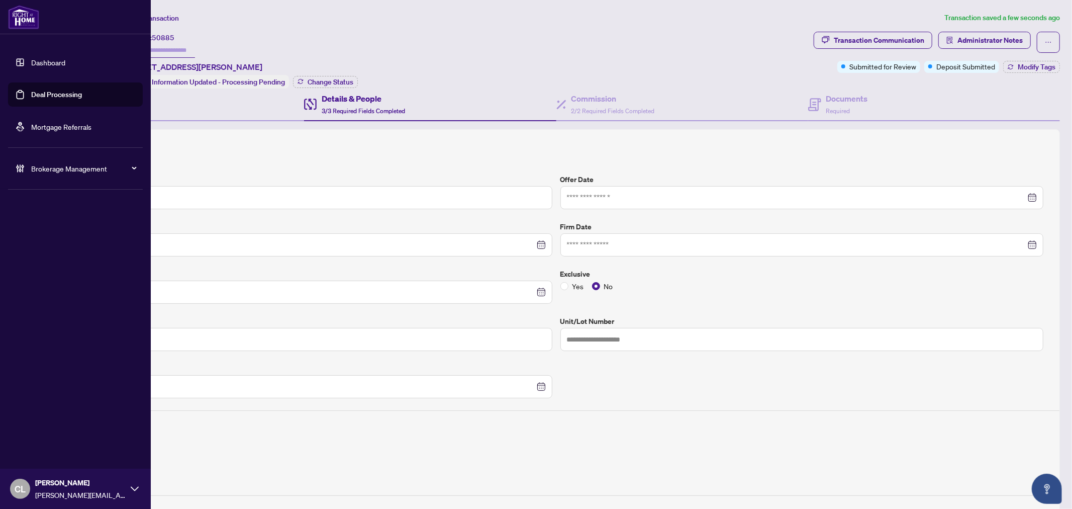
click at [57, 91] on link "Deal Processing" at bounding box center [56, 94] width 51 height 9
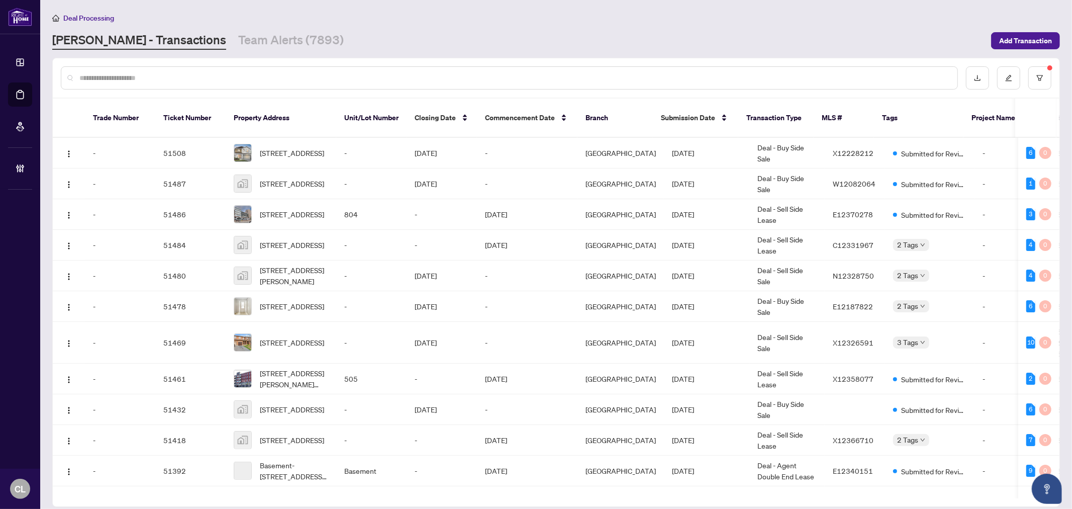
click at [193, 83] on div at bounding box center [509, 77] width 897 height 23
click at [184, 76] on input "text" at bounding box center [514, 77] width 870 height 11
type input "*****"
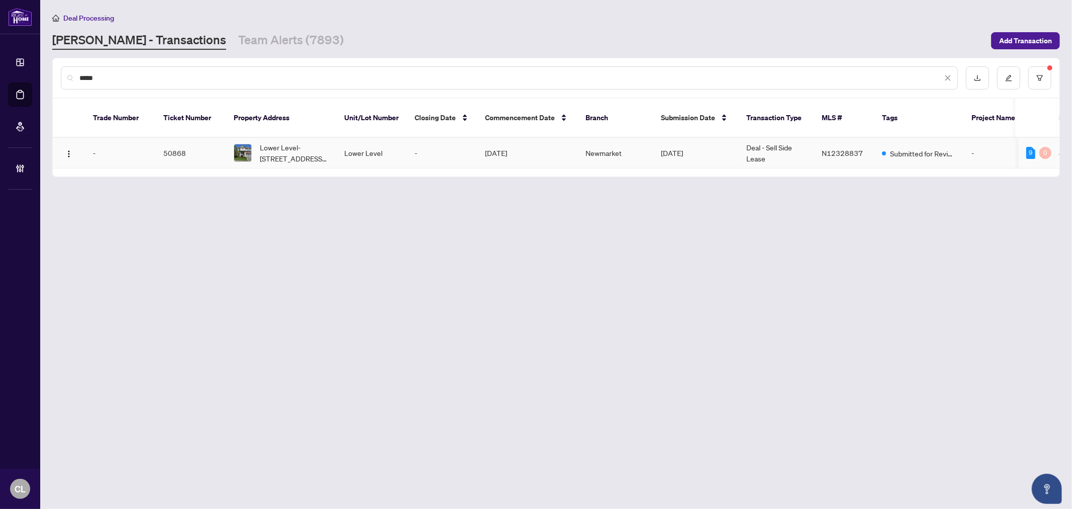
click at [270, 146] on span "Lower Level-36 Big Rock Dr, Vaughan, Ontario L6A 0Z4, Canada" at bounding box center [294, 153] width 68 height 22
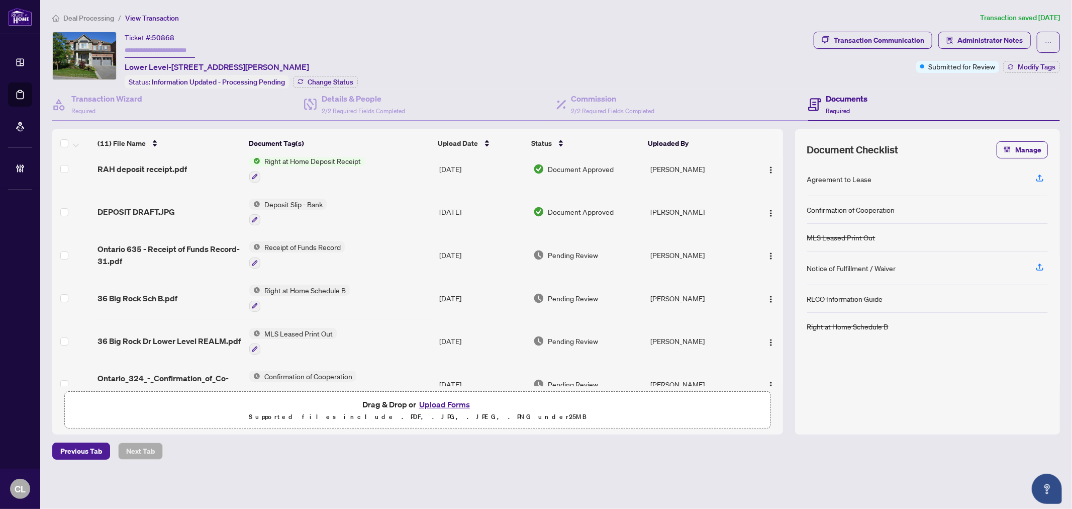
scroll to position [9, 0]
click at [191, 338] on span "36 Big Rock Dr Lower Level REALM.pdf" at bounding box center [169, 342] width 143 height 12
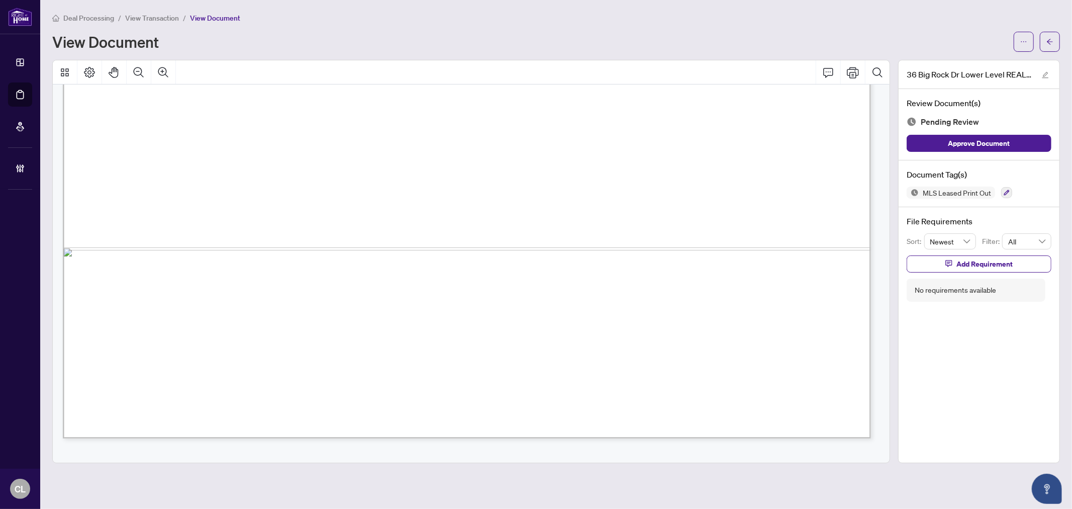
scroll to position [662, 0]
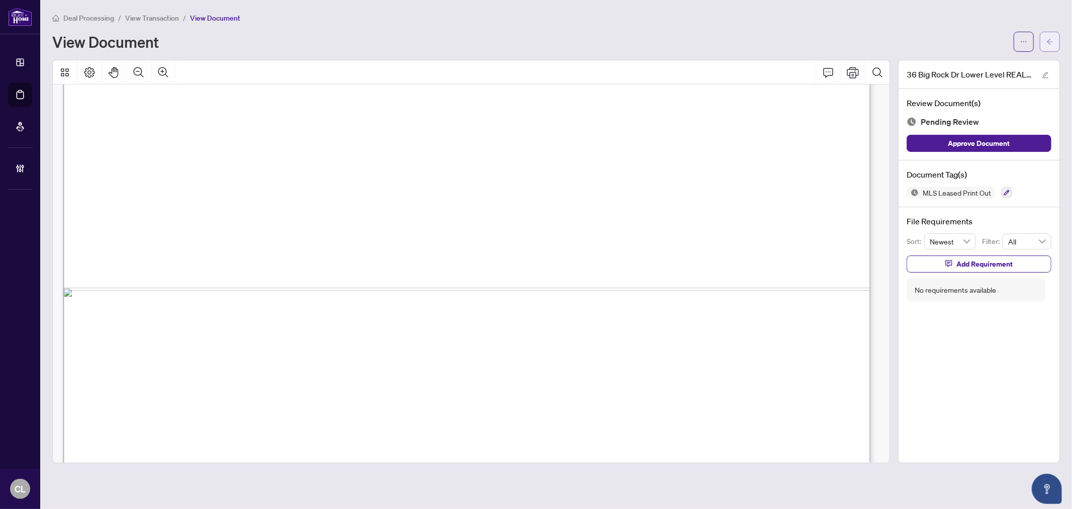
click at [1042, 42] on button "button" at bounding box center [1050, 42] width 20 height 20
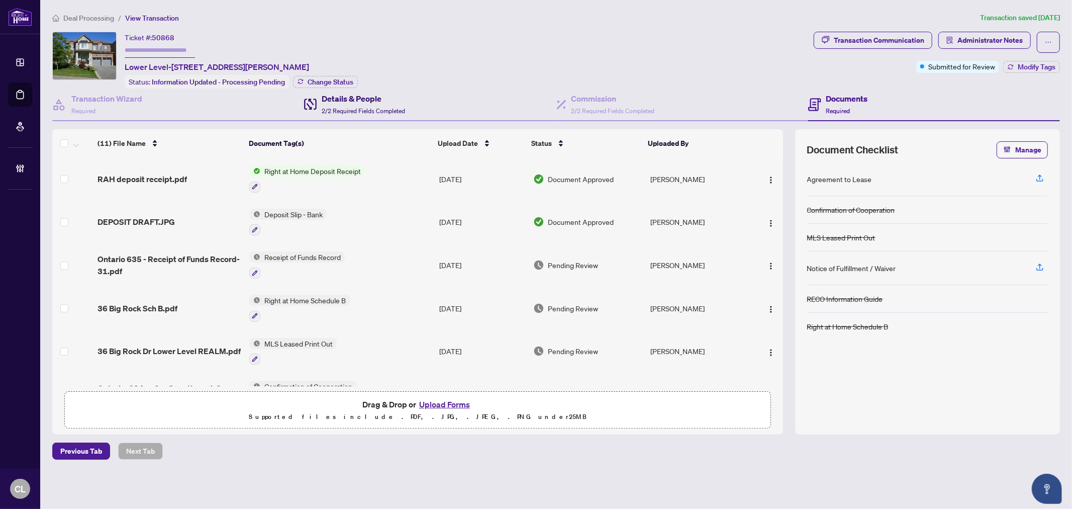
click at [328, 99] on h4 "Details & People" at bounding box center [363, 98] width 83 height 12
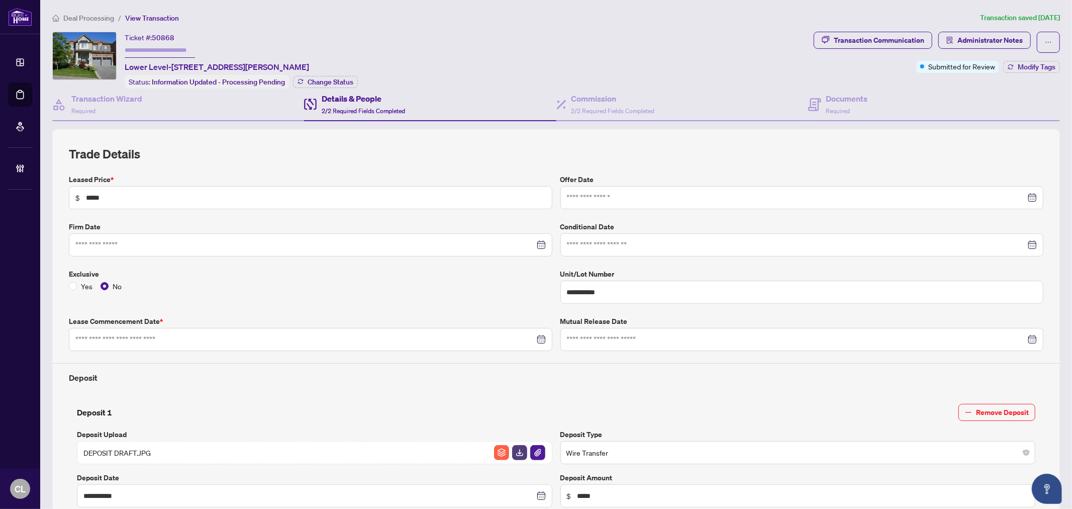
type input "**********"
click at [118, 335] on input "**********" at bounding box center [304, 339] width 459 height 11
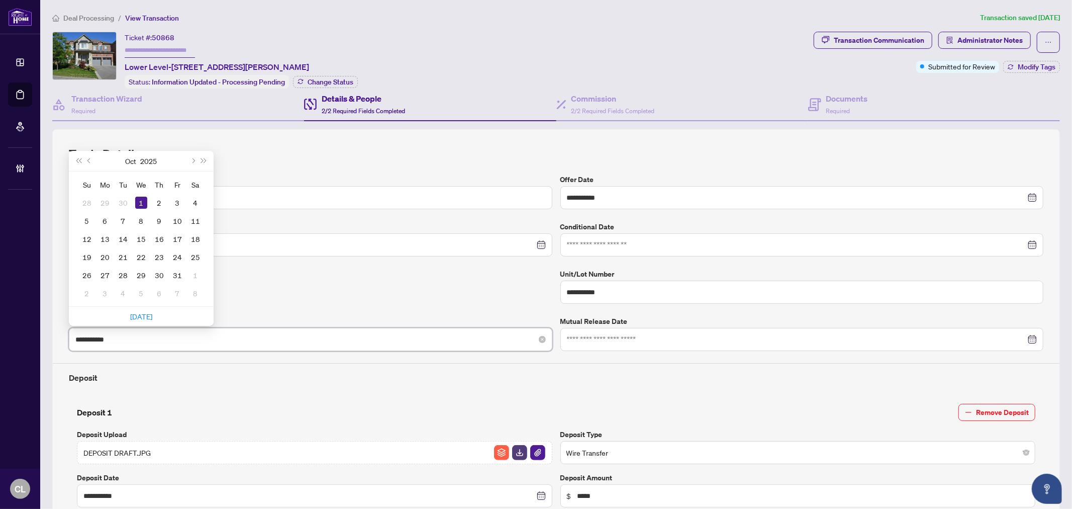
type input "**********"
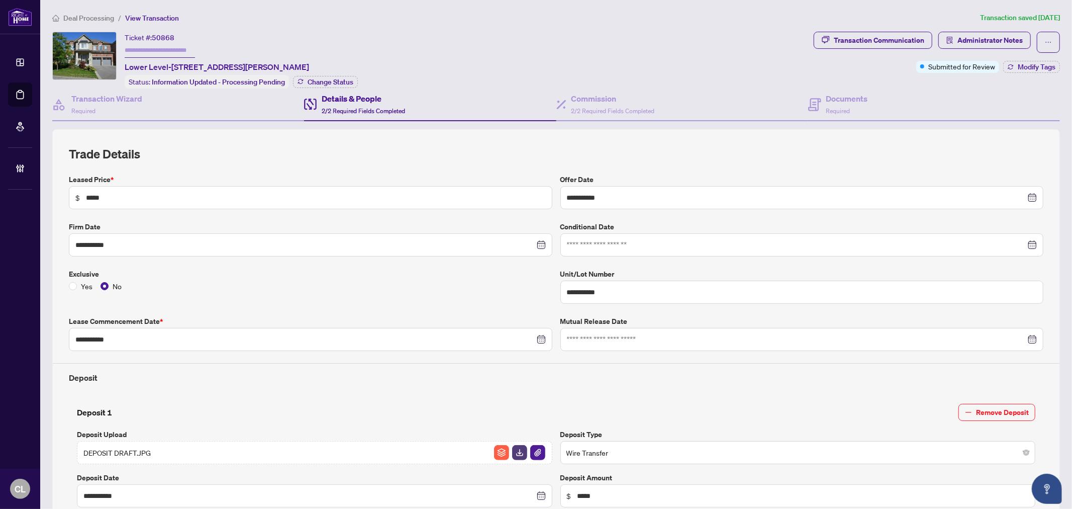
click at [171, 391] on div "**********" at bounding box center [556, 367] width 983 height 387
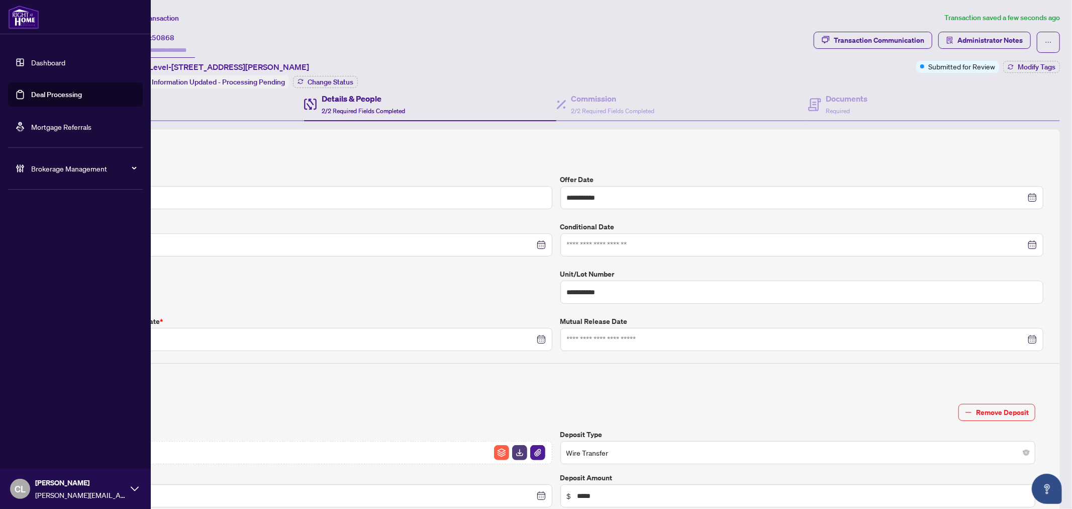
drag, startPoint x: 42, startPoint y: 94, endPoint x: 50, endPoint y: 94, distance: 8.1
click at [42, 94] on link "Deal Processing" at bounding box center [56, 94] width 51 height 9
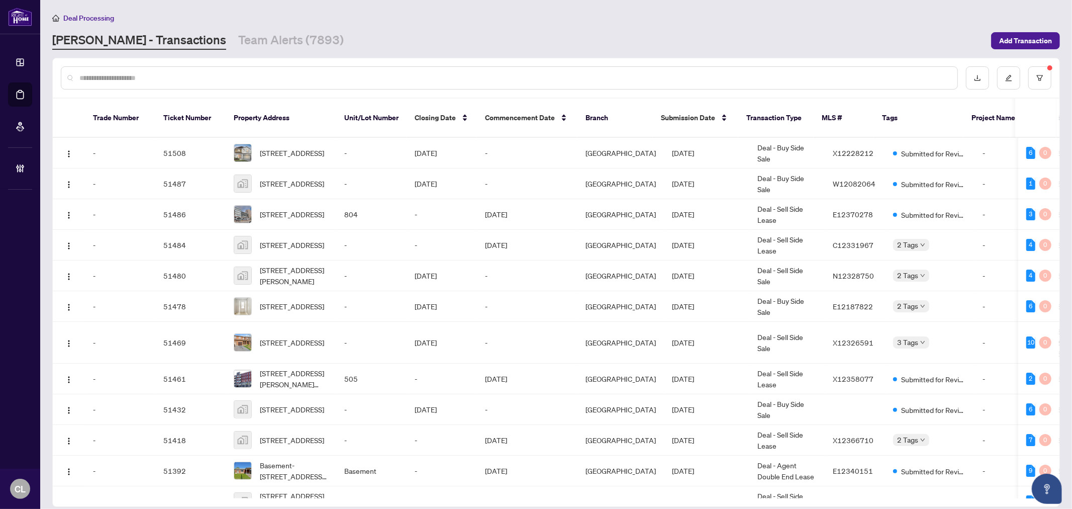
click at [198, 82] on input "text" at bounding box center [514, 77] width 870 height 11
type input "*****"
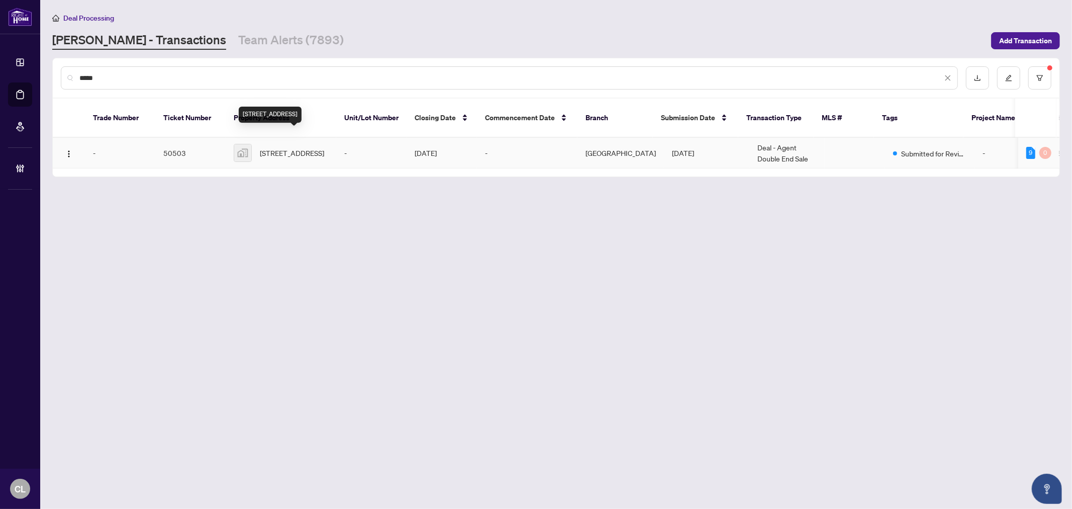
click at [273, 147] on span "422 Front Street, Oshawa, ON, Canada" at bounding box center [292, 152] width 64 height 11
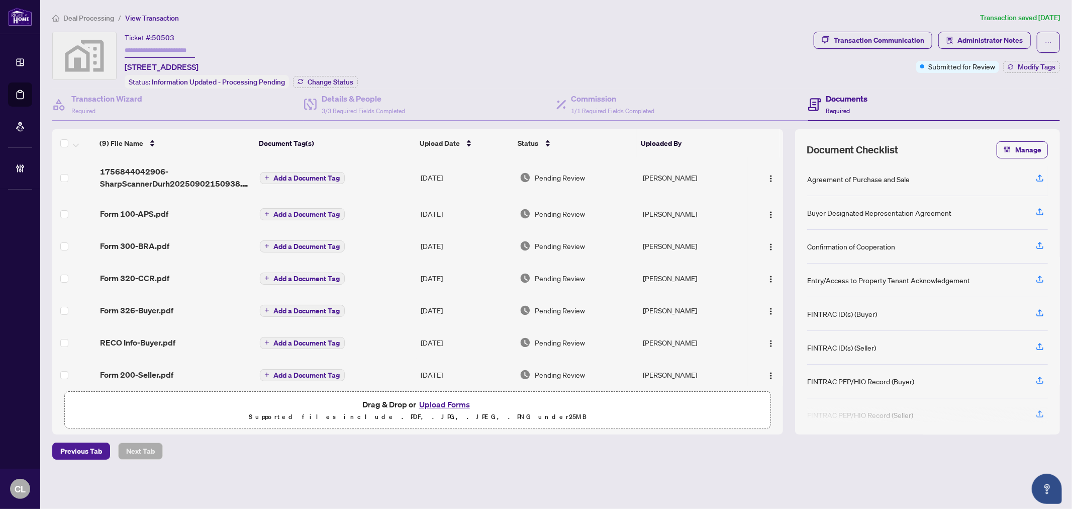
click at [169, 208] on div "Form 100-APS.pdf" at bounding box center [176, 214] width 152 height 12
